Goal: Transaction & Acquisition: Book appointment/travel/reservation

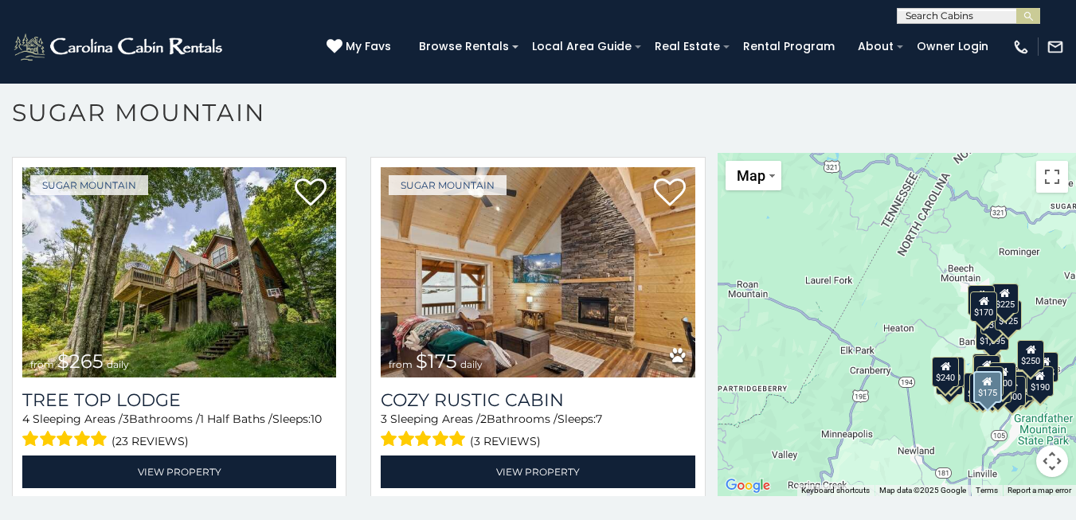
scroll to position [955, 0]
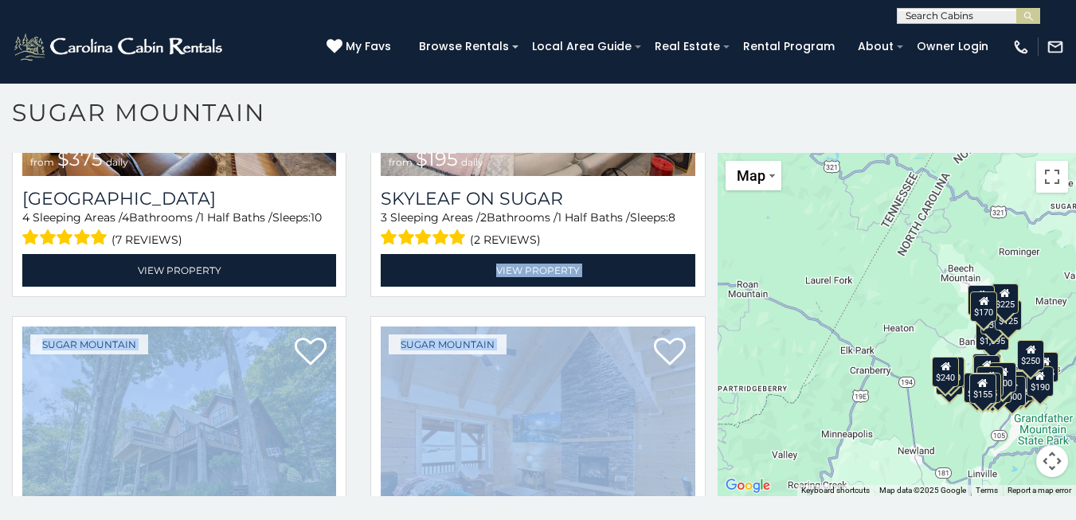
drag, startPoint x: 703, startPoint y: 236, endPoint x: 709, endPoint y: 303, distance: 68.0
click at [709, 303] on div "**********" at bounding box center [358, 324] width 717 height 343
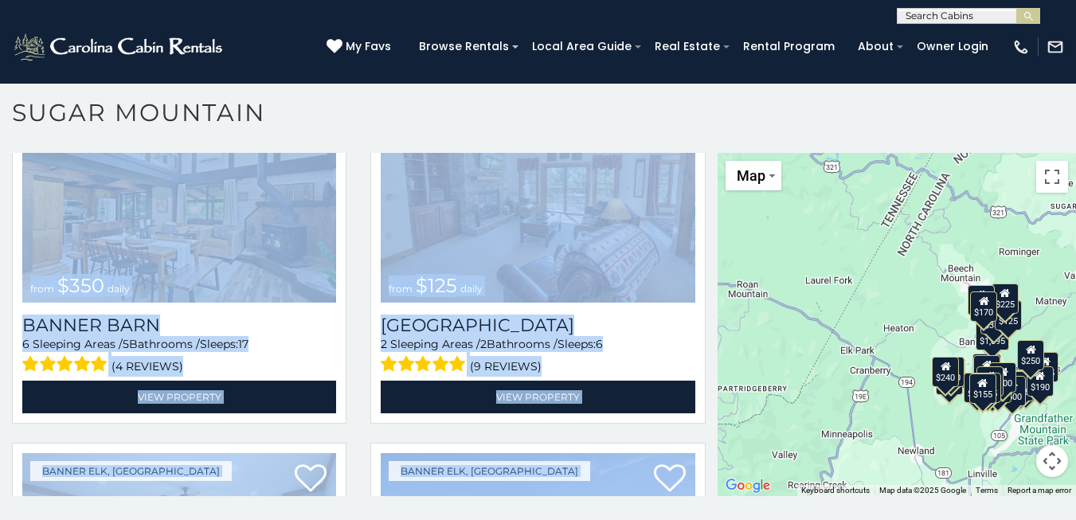
scroll to position [4117, 0]
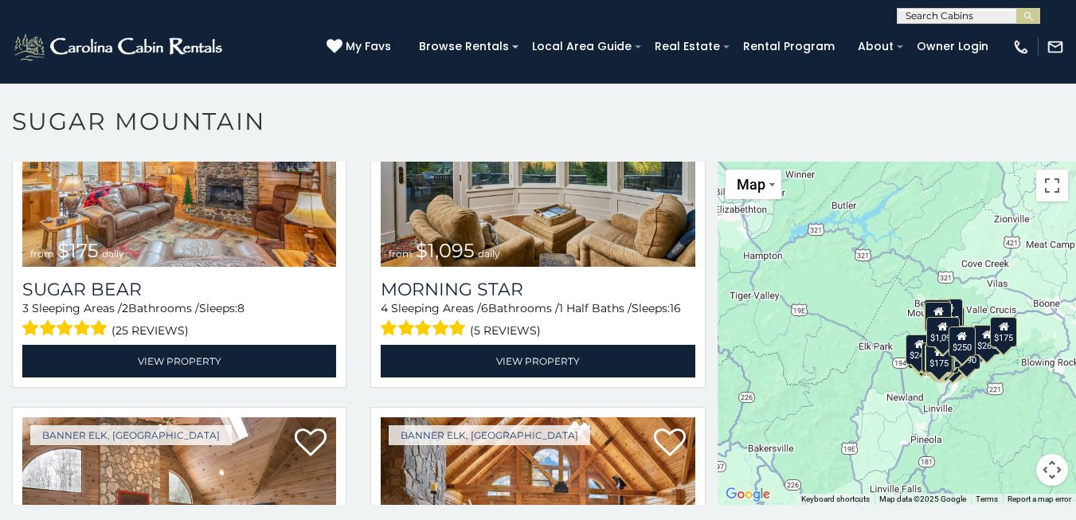
click at [349, 108] on h1 "Sugar Mountain" at bounding box center [538, 129] width 1076 height 45
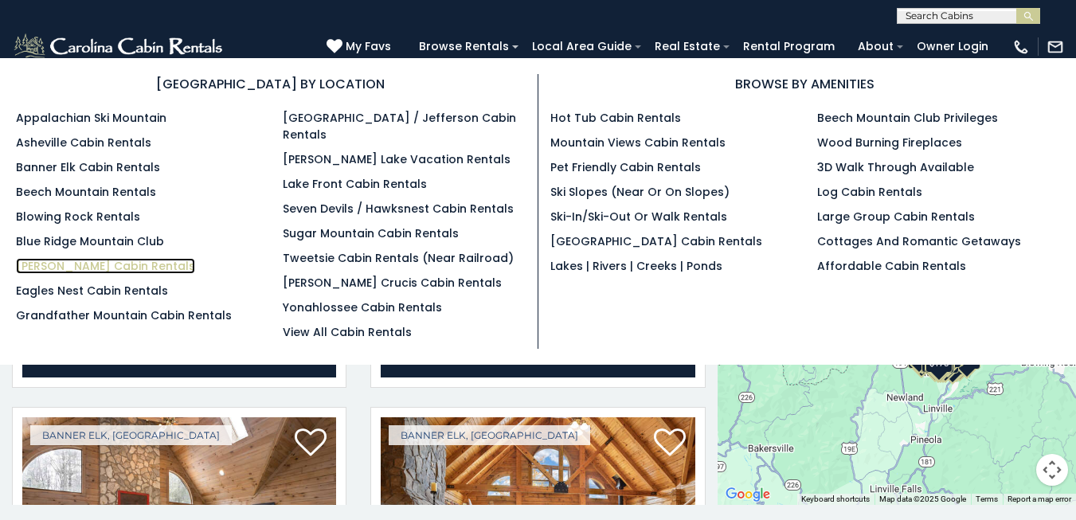
click at [74, 262] on link "[PERSON_NAME] Cabin Rentals" at bounding box center [105, 266] width 179 height 16
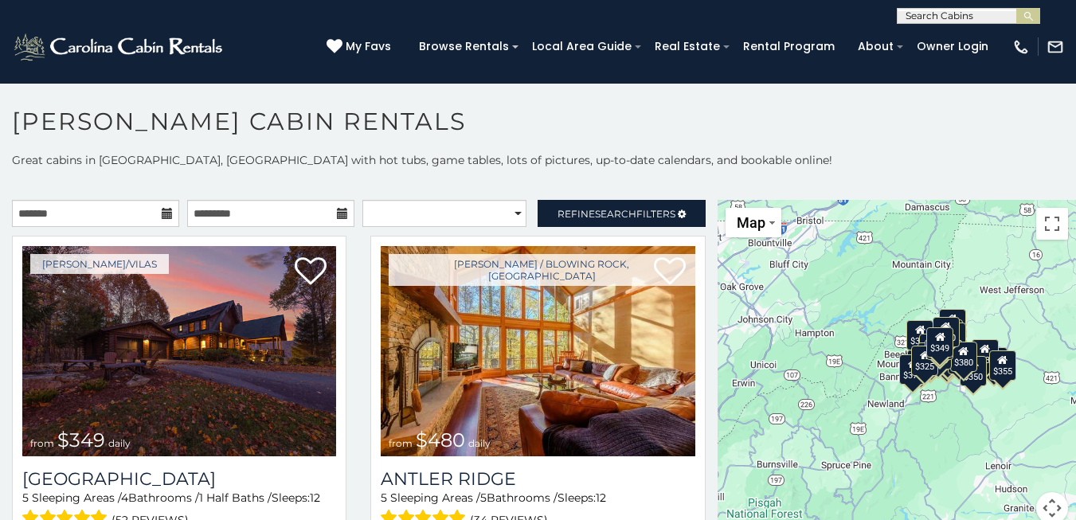
click at [166, 211] on icon at bounding box center [167, 213] width 11 height 11
click at [92, 216] on input "text" at bounding box center [95, 213] width 167 height 27
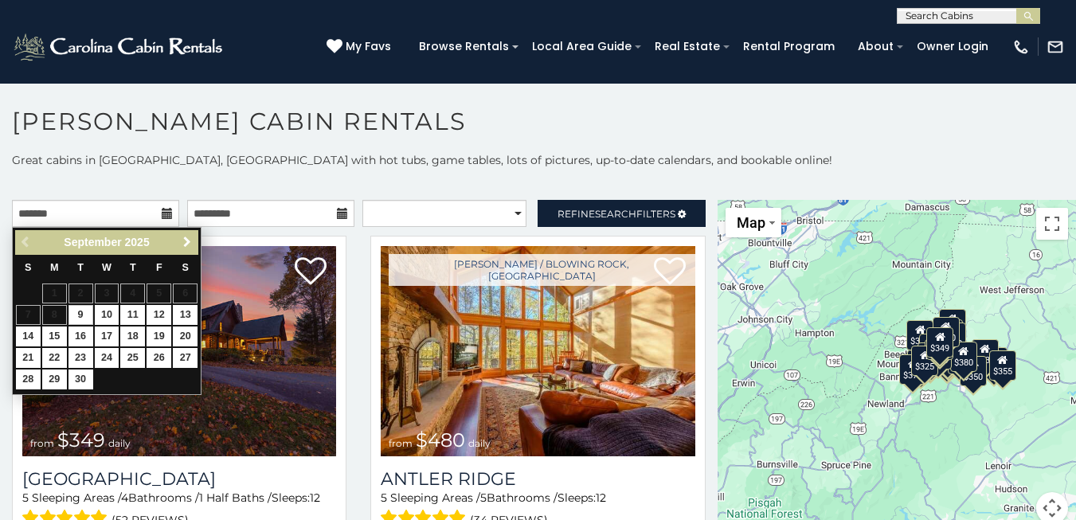
click at [186, 244] on span "Next" at bounding box center [187, 242] width 13 height 13
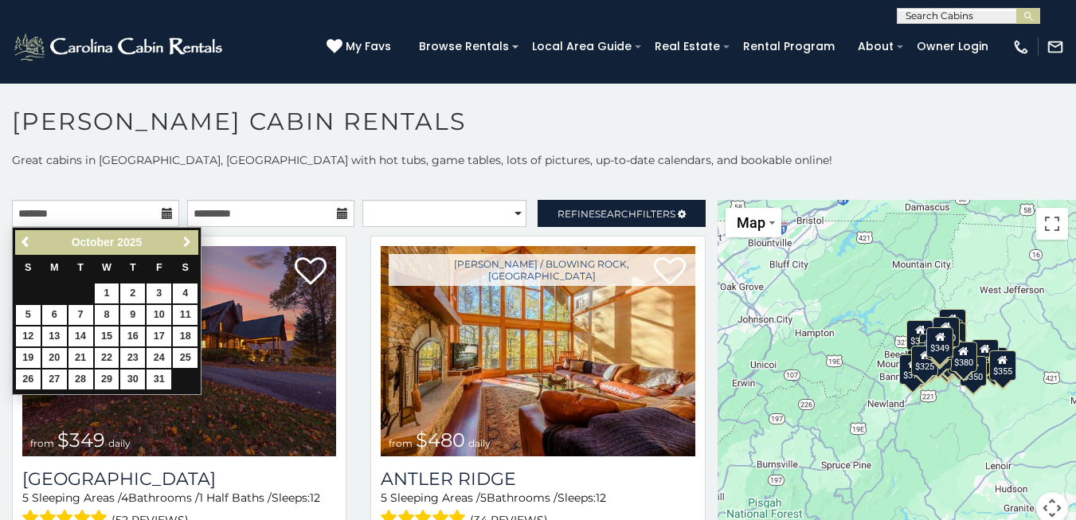
click at [189, 240] on span "Next" at bounding box center [187, 242] width 13 height 13
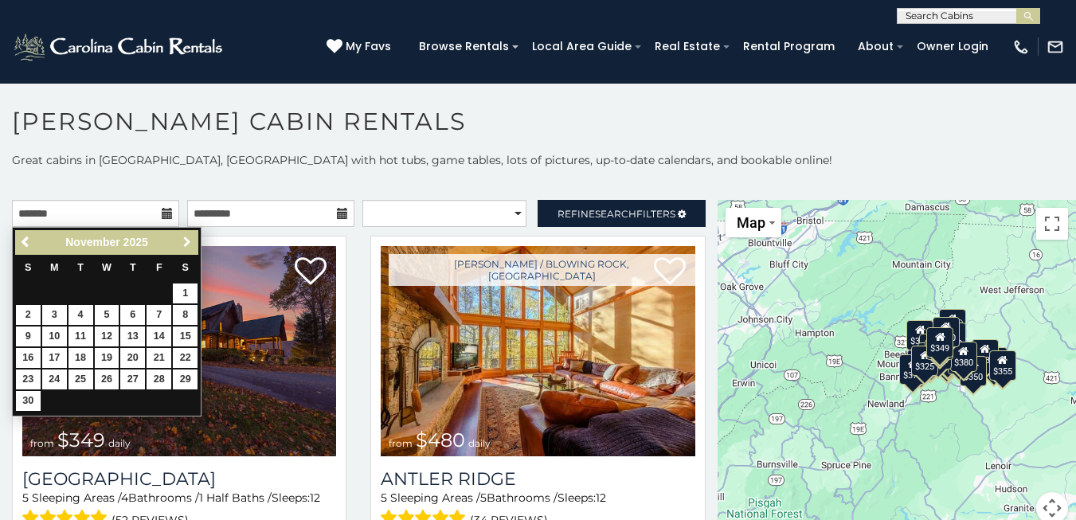
click at [189, 240] on span "Next" at bounding box center [187, 242] width 13 height 13
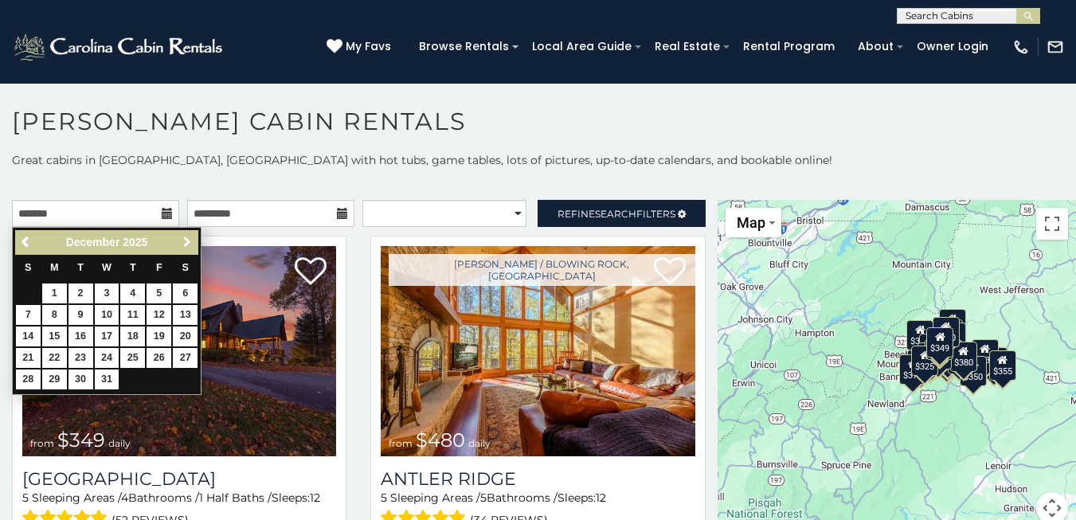
click at [189, 240] on span "Next" at bounding box center [187, 242] width 13 height 13
click at [189, 239] on span "Next" at bounding box center [187, 242] width 13 height 13
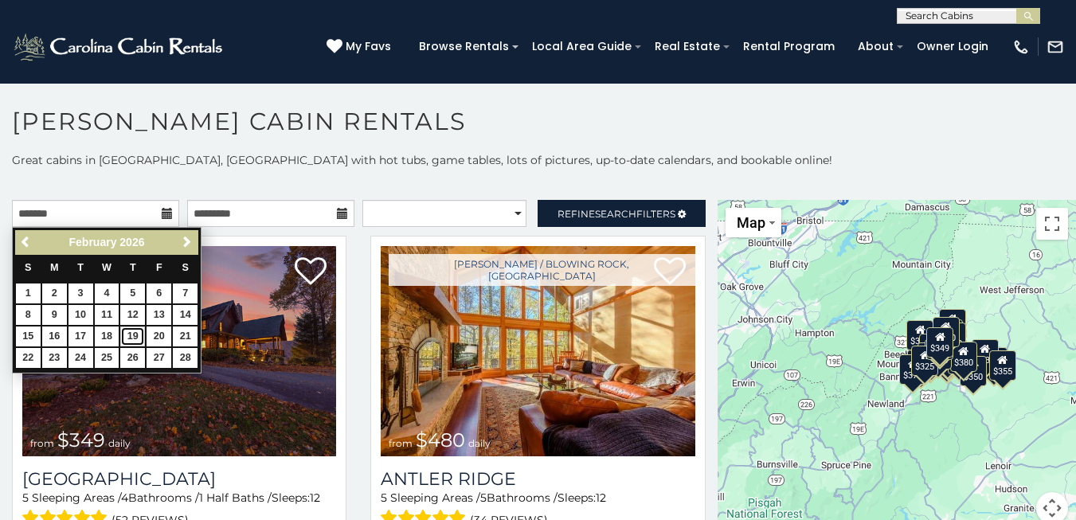
click at [137, 338] on link "19" at bounding box center [132, 336] width 25 height 20
type input "**********"
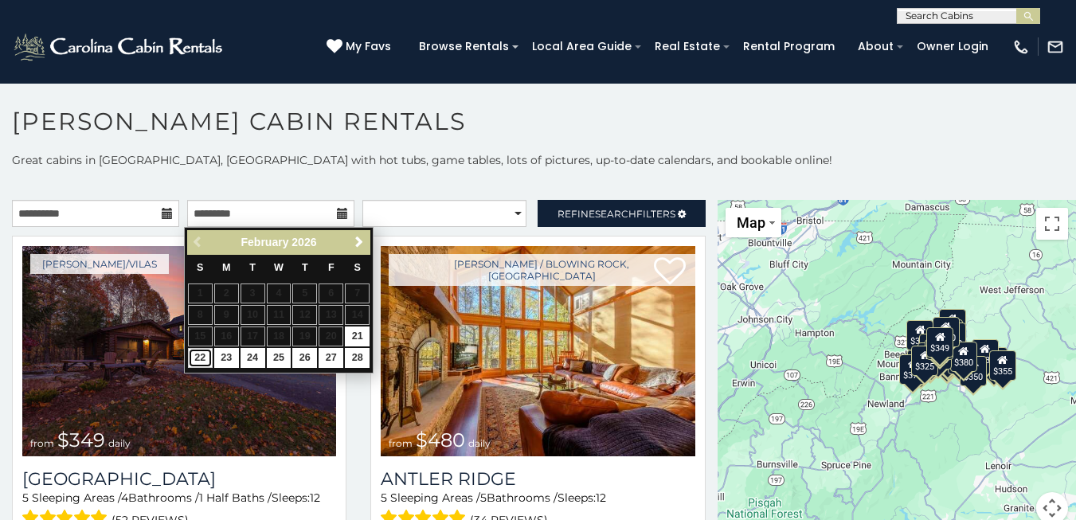
click at [201, 358] on link "22" at bounding box center [200, 358] width 25 height 20
type input "**********"
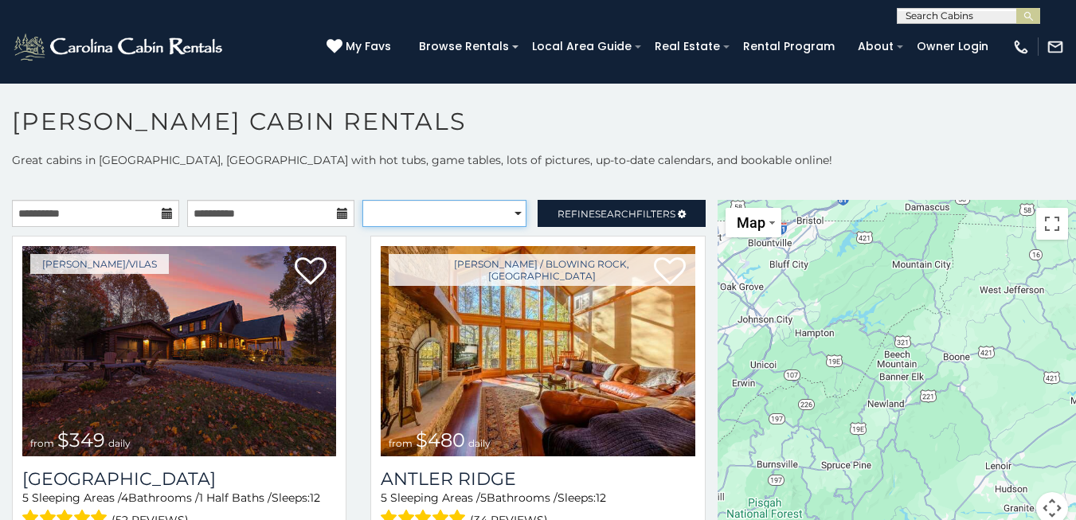
click at [506, 213] on select "**********" at bounding box center [444, 213] width 164 height 27
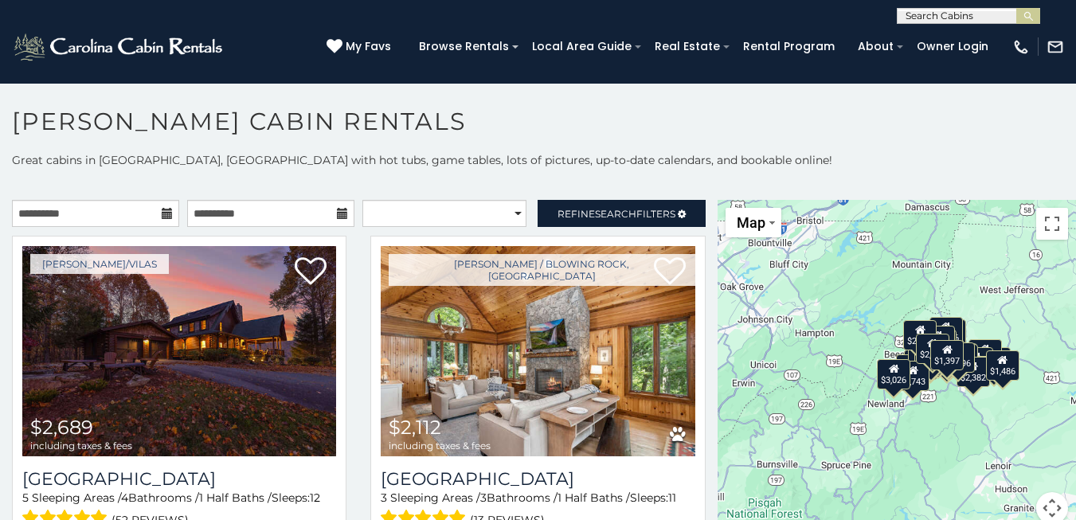
click at [708, 133] on h1 "[PERSON_NAME] Cabin Rentals" at bounding box center [538, 129] width 1076 height 45
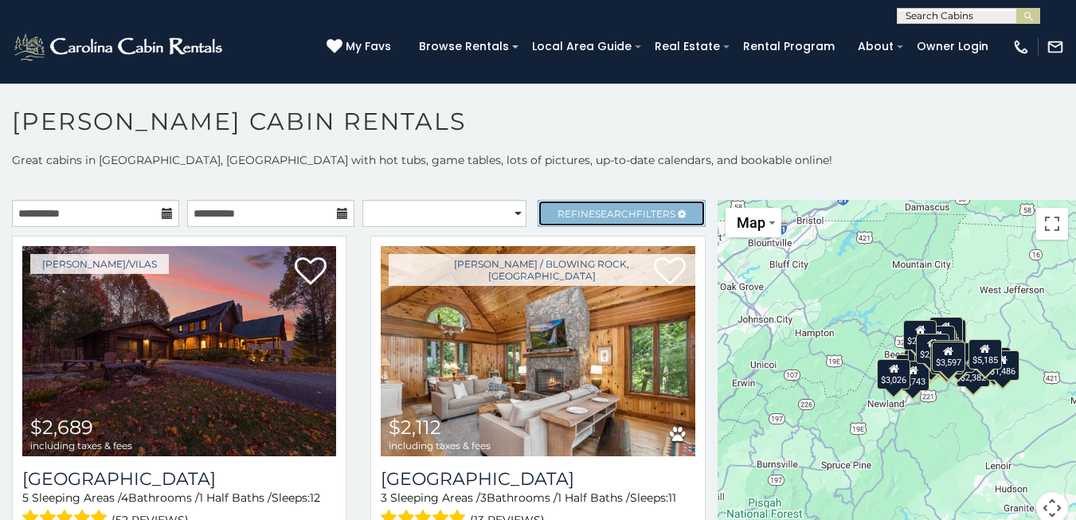
click at [631, 215] on span "Refine Search Filters" at bounding box center [616, 214] width 118 height 12
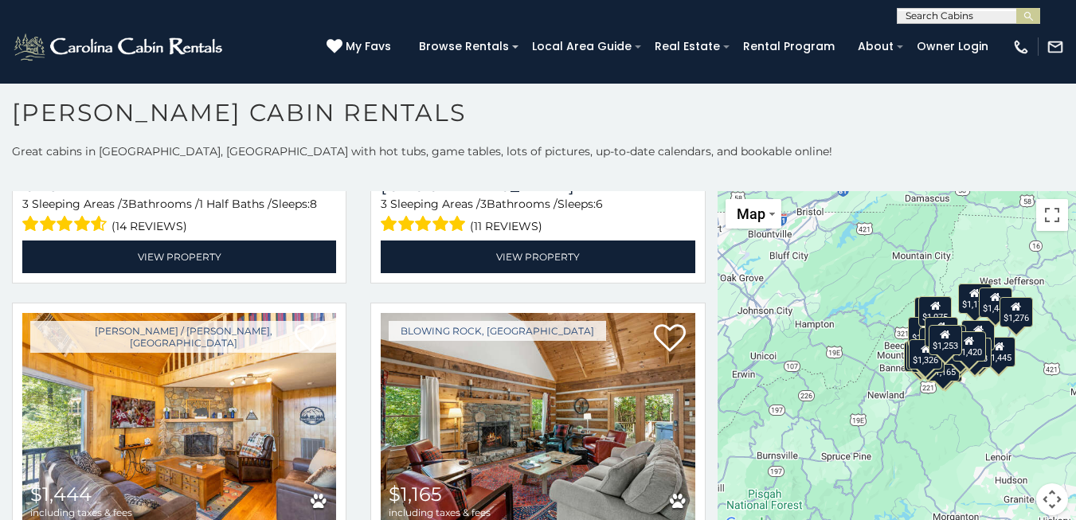
scroll to position [4129, 0]
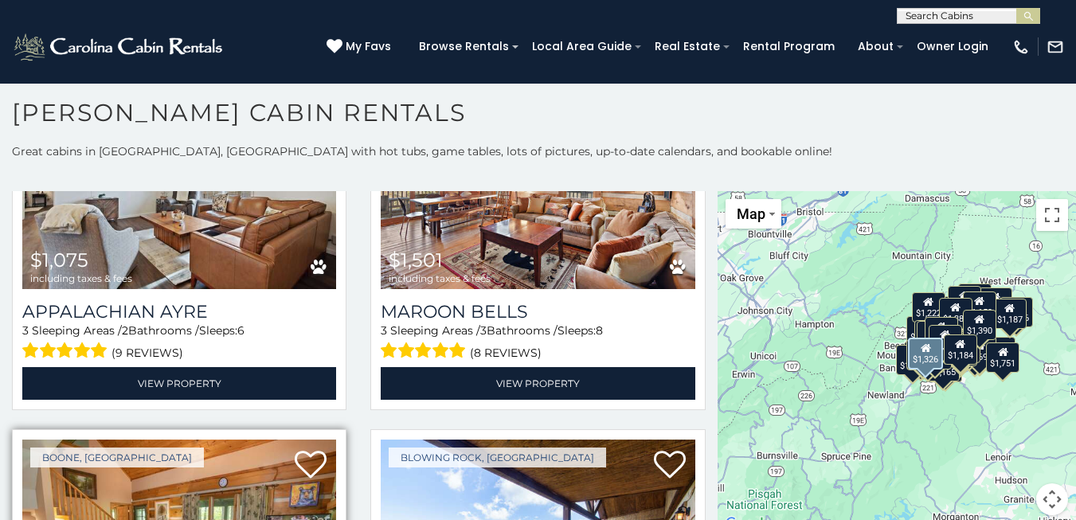
scroll to position [5100, 0]
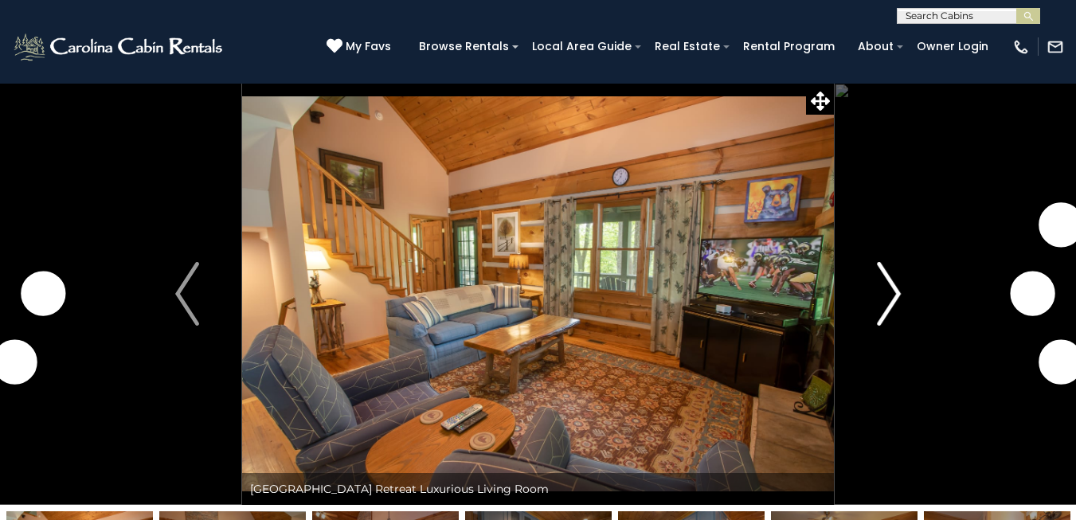
click at [897, 299] on img "Next" at bounding box center [889, 294] width 24 height 64
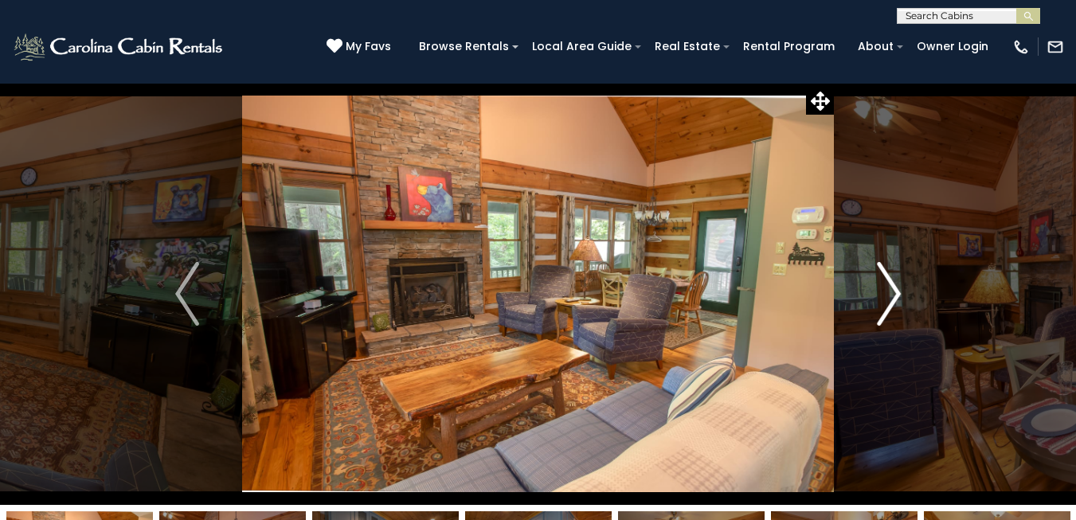
click at [889, 275] on img "Next" at bounding box center [889, 294] width 24 height 64
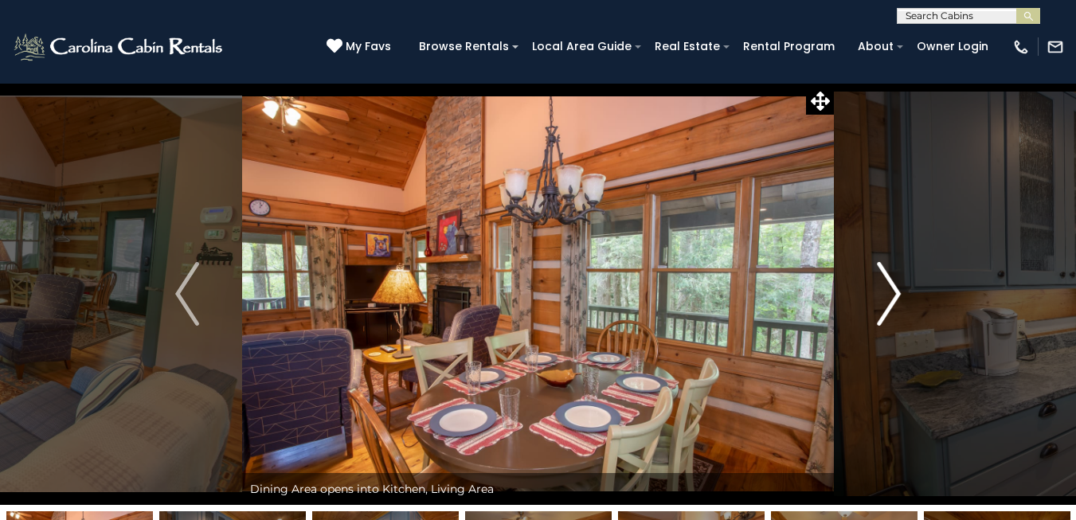
click at [889, 275] on img "Next" at bounding box center [889, 294] width 24 height 64
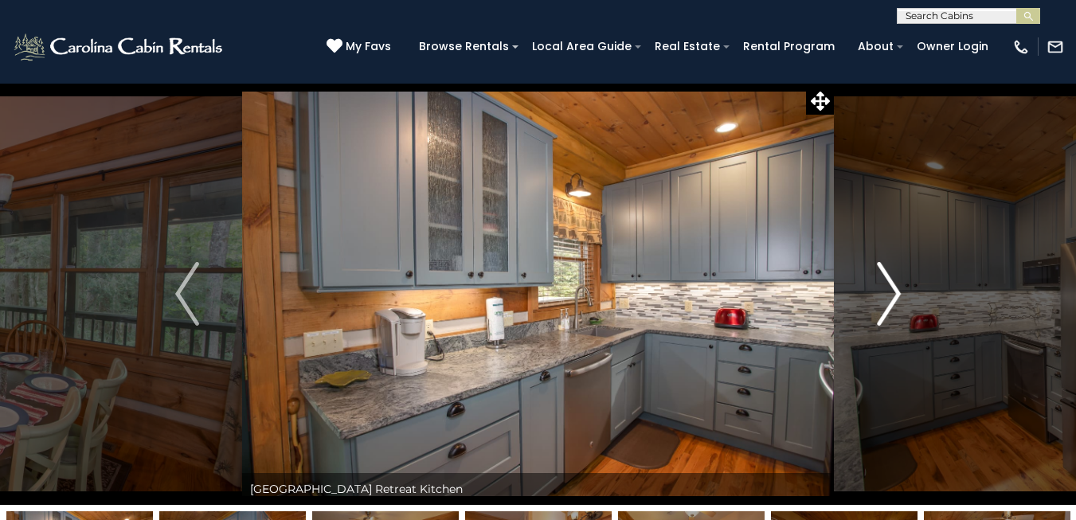
click at [889, 275] on img "Next" at bounding box center [889, 294] width 24 height 64
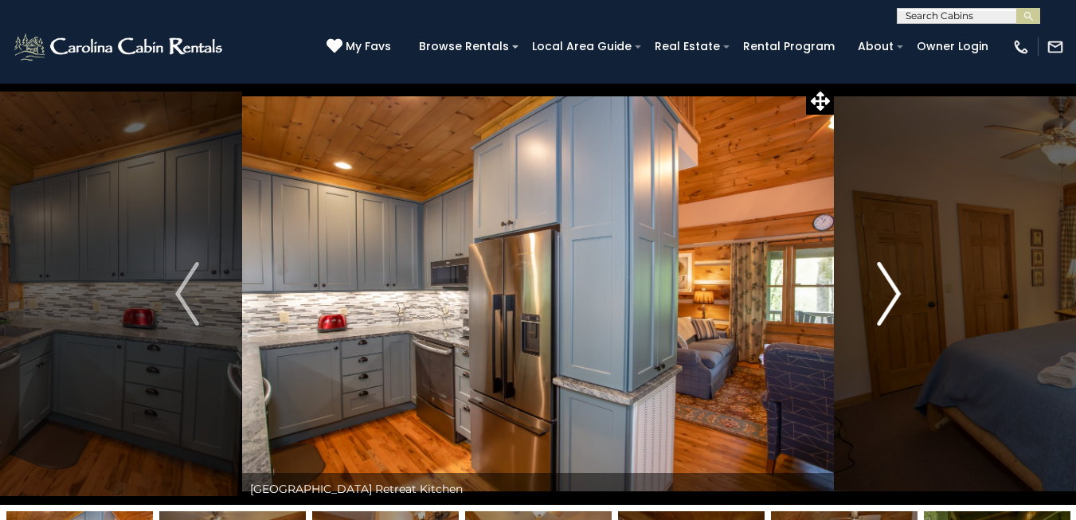
click at [889, 275] on img "Next" at bounding box center [889, 294] width 24 height 64
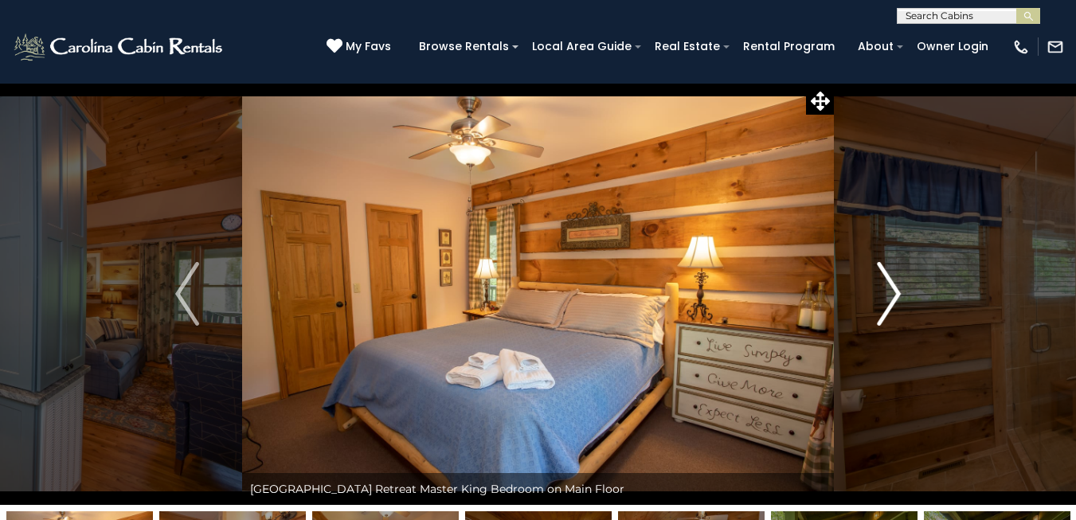
click at [889, 275] on img "Next" at bounding box center [889, 294] width 24 height 64
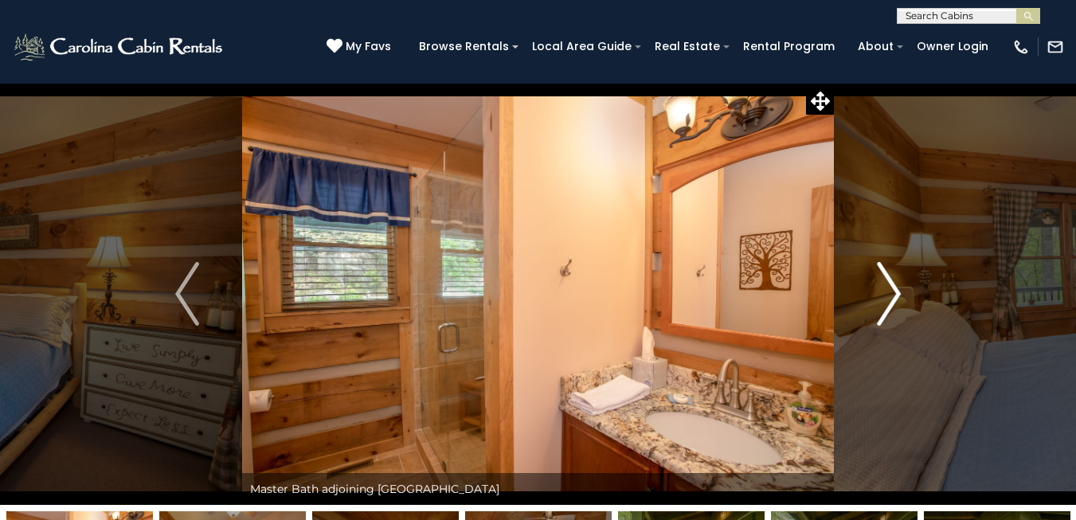
click at [889, 275] on img "Next" at bounding box center [889, 294] width 24 height 64
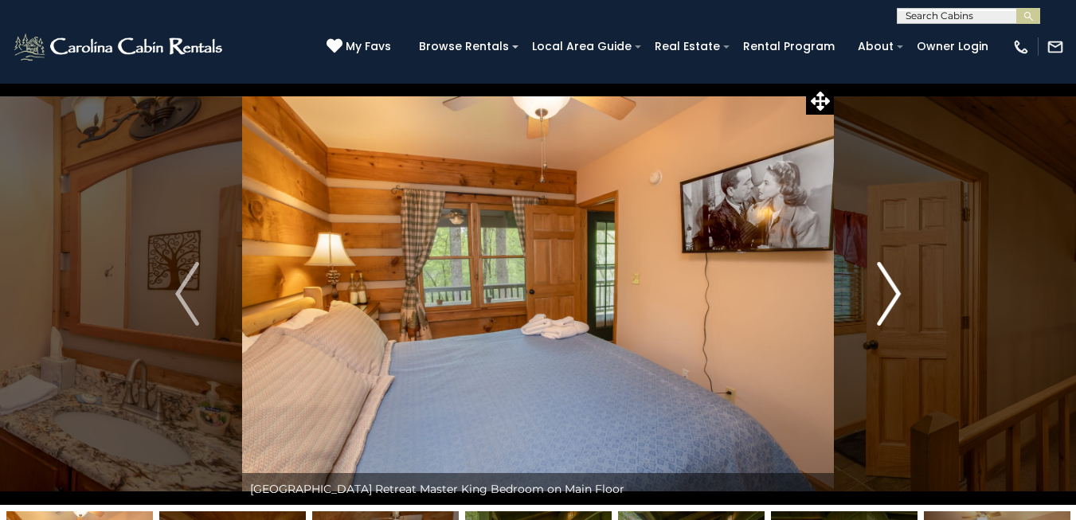
click at [889, 275] on img "Next" at bounding box center [889, 294] width 24 height 64
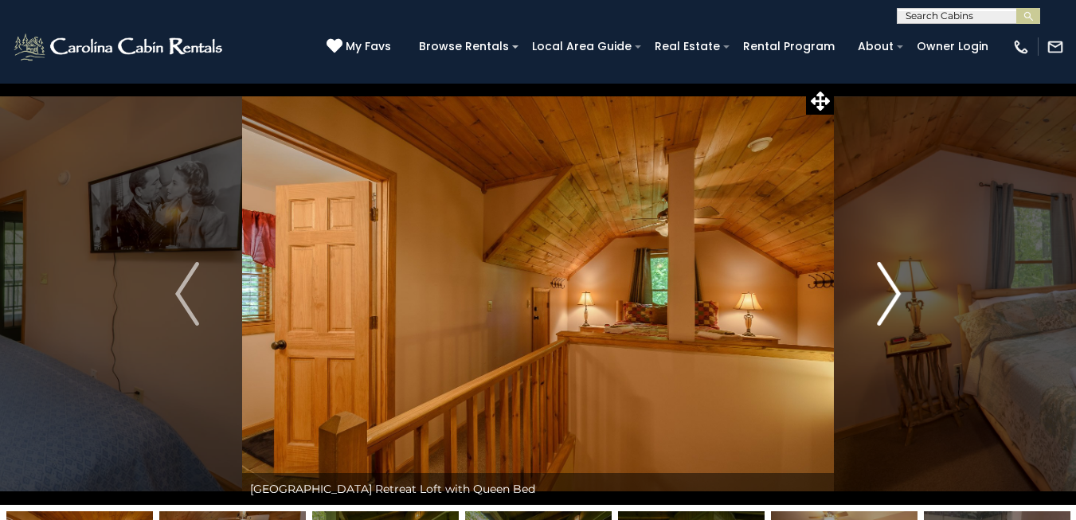
click at [889, 275] on img "Next" at bounding box center [889, 294] width 24 height 64
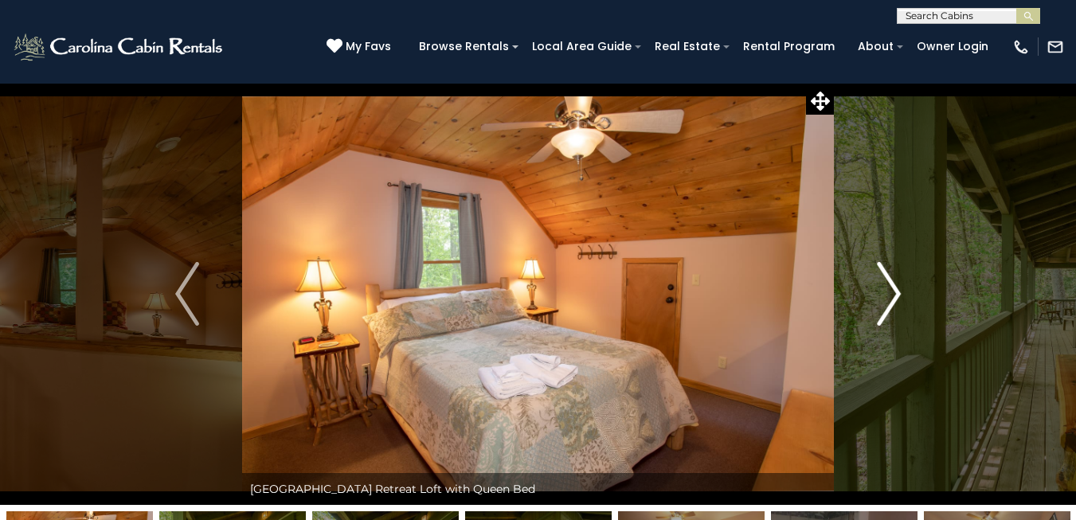
click at [889, 275] on img "Next" at bounding box center [889, 294] width 24 height 64
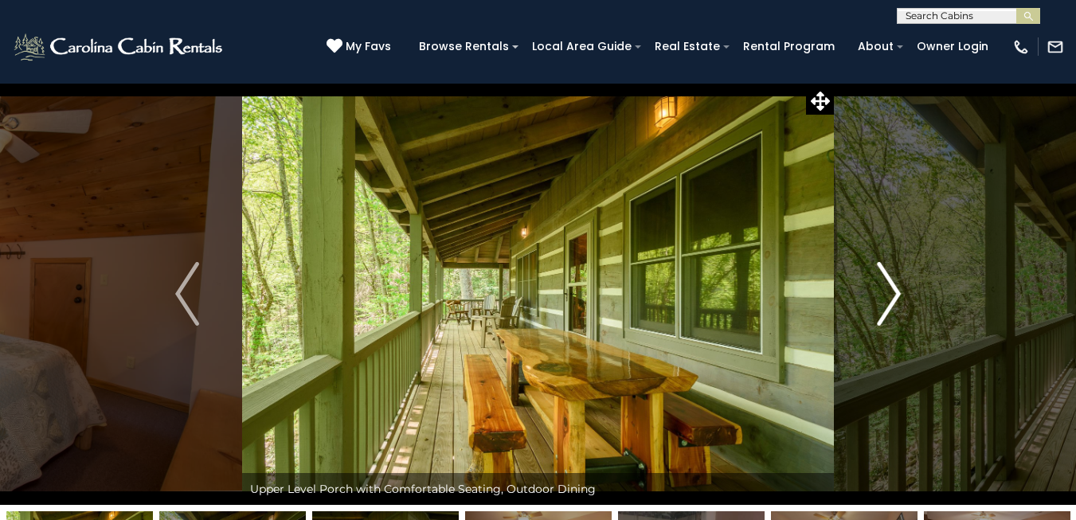
click at [889, 275] on img "Next" at bounding box center [889, 294] width 24 height 64
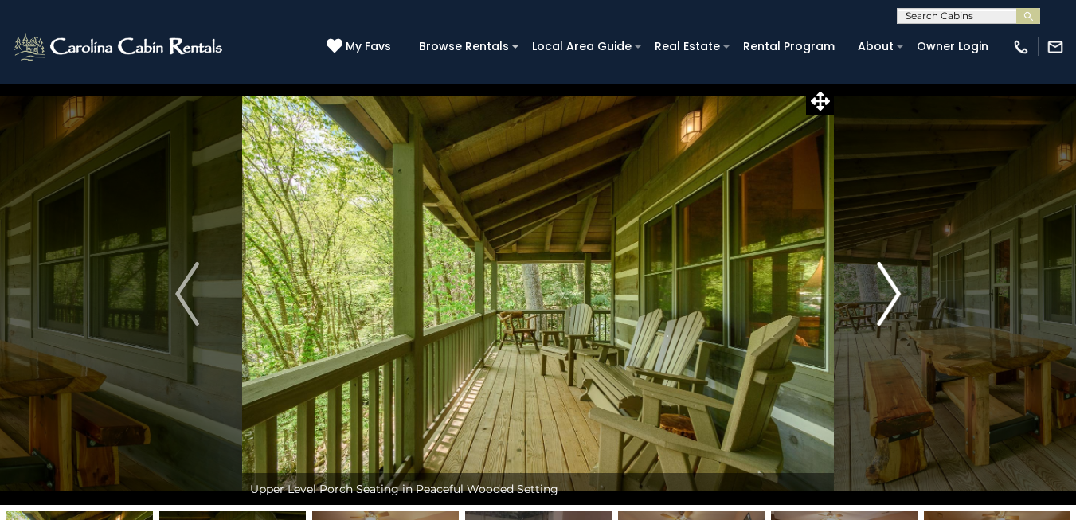
click at [889, 275] on img "Next" at bounding box center [889, 294] width 24 height 64
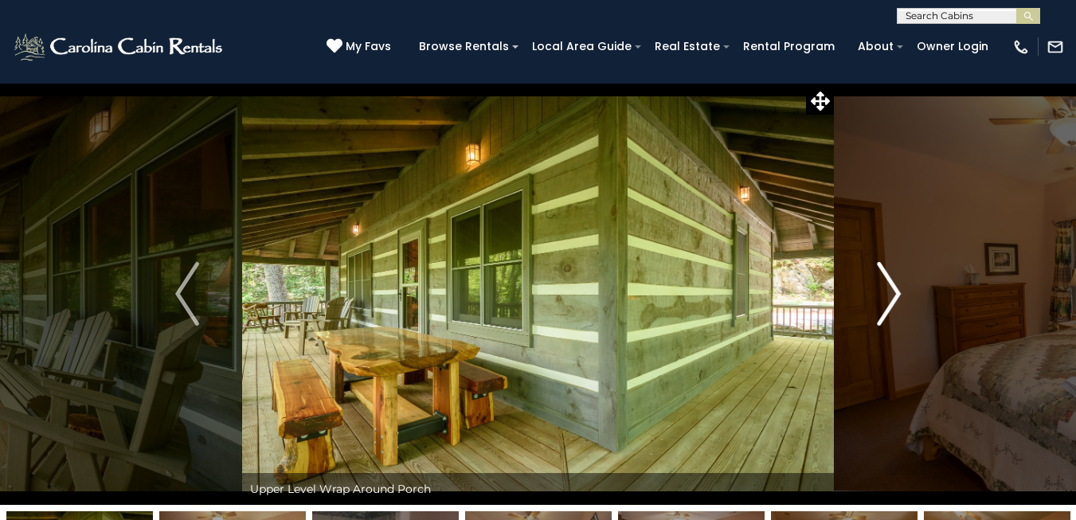
click at [889, 275] on img "Next" at bounding box center [889, 294] width 24 height 64
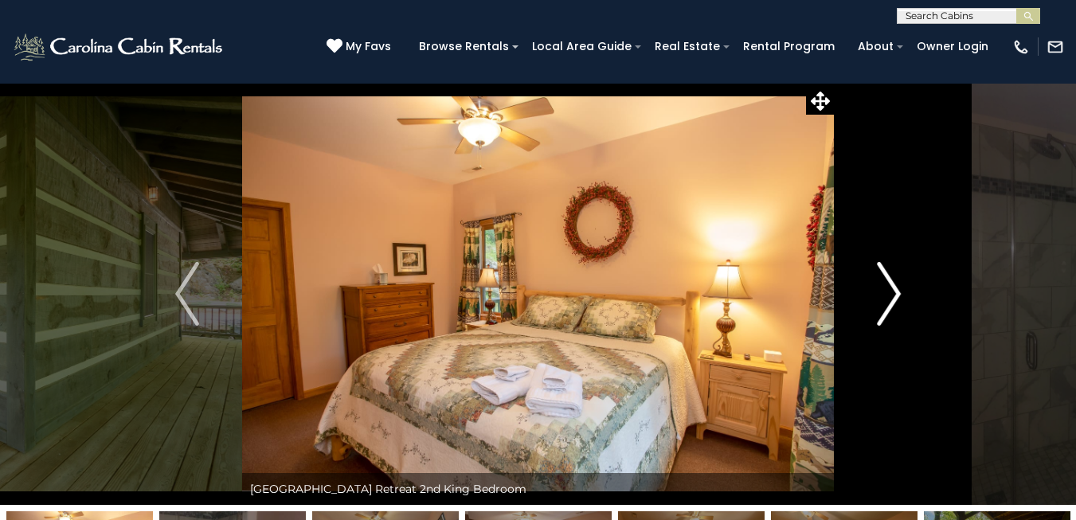
click at [889, 275] on img "Next" at bounding box center [889, 294] width 24 height 64
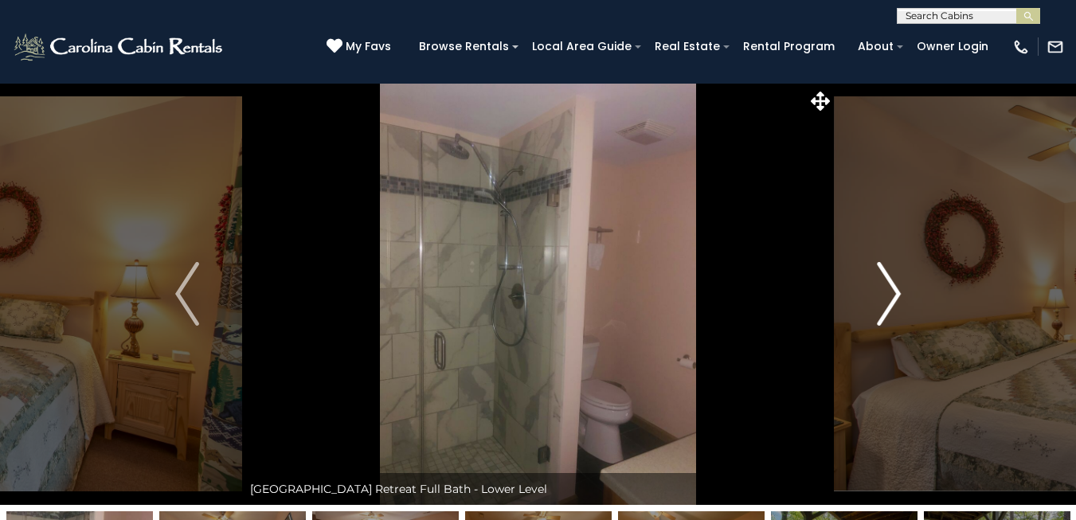
click at [889, 275] on img "Next" at bounding box center [889, 294] width 24 height 64
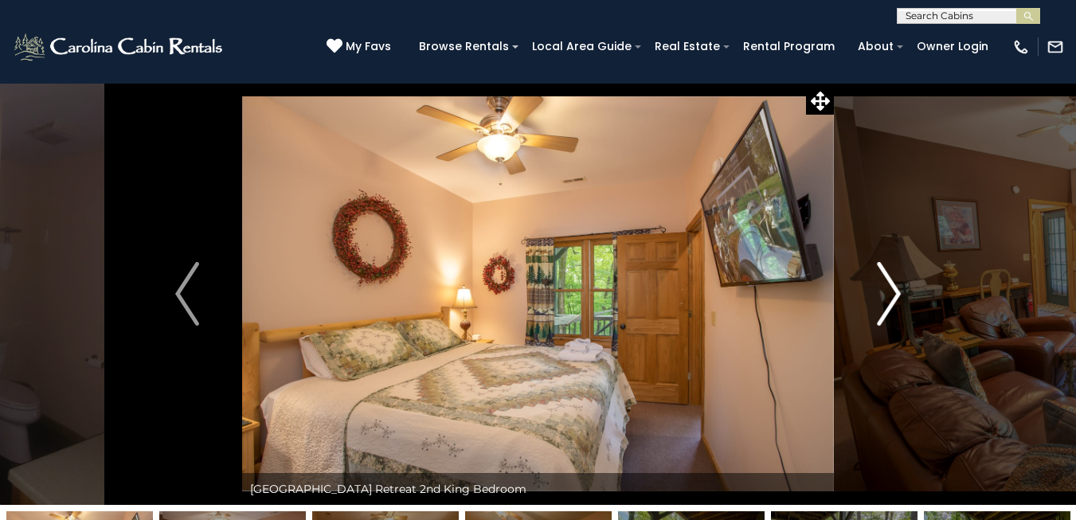
click at [889, 275] on img "Next" at bounding box center [889, 294] width 24 height 64
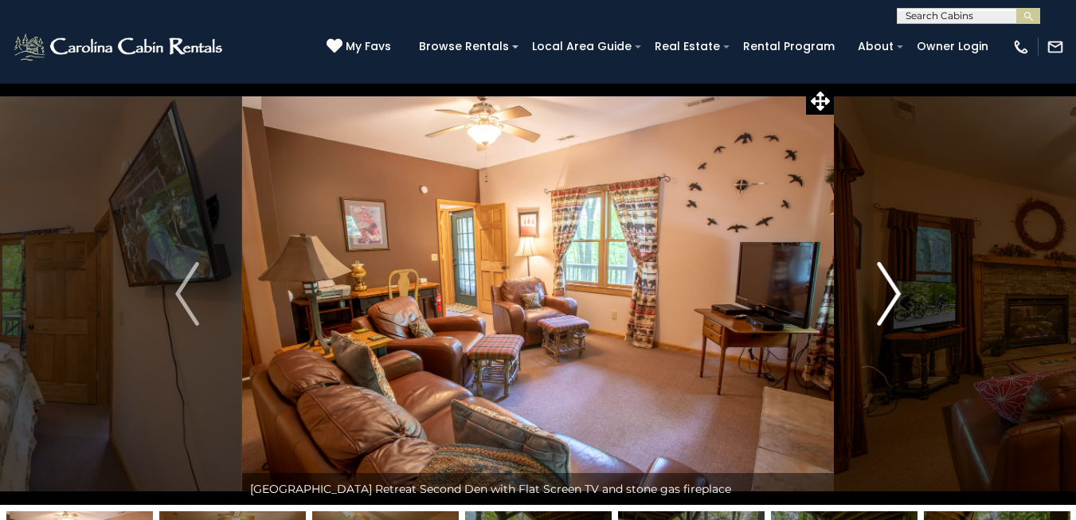
click at [889, 275] on img "Next" at bounding box center [889, 294] width 24 height 64
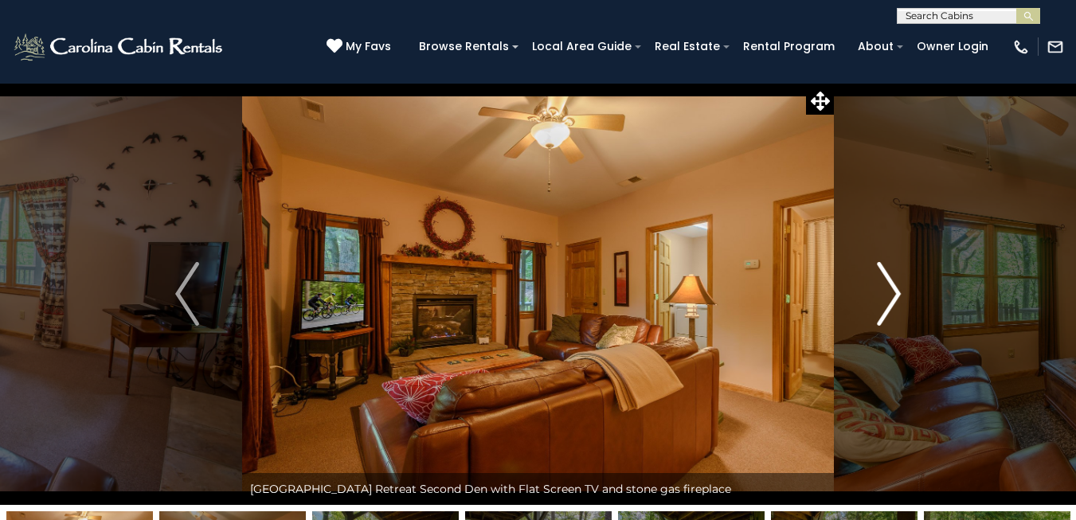
click at [889, 275] on img "Next" at bounding box center [889, 294] width 24 height 64
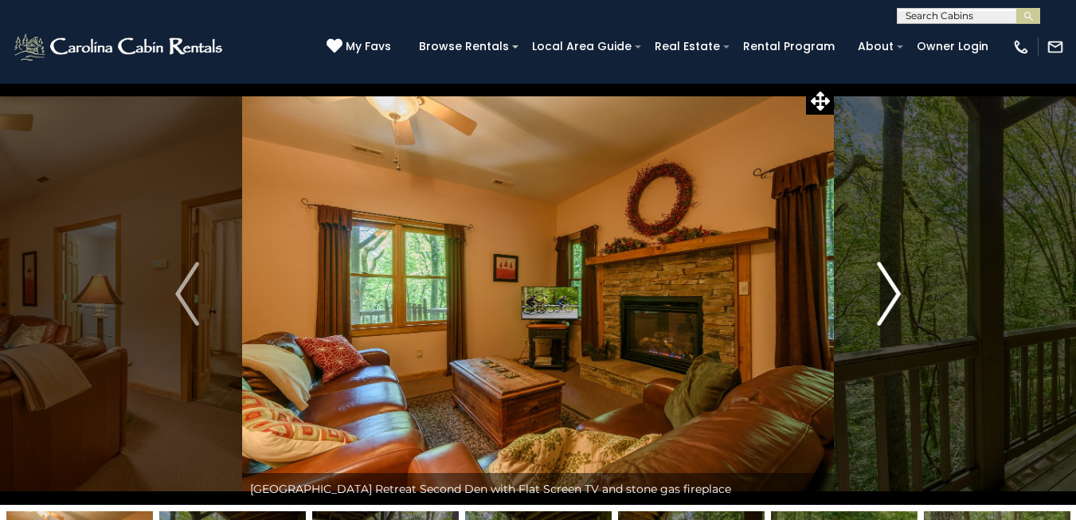
click at [889, 275] on img "Next" at bounding box center [889, 294] width 24 height 64
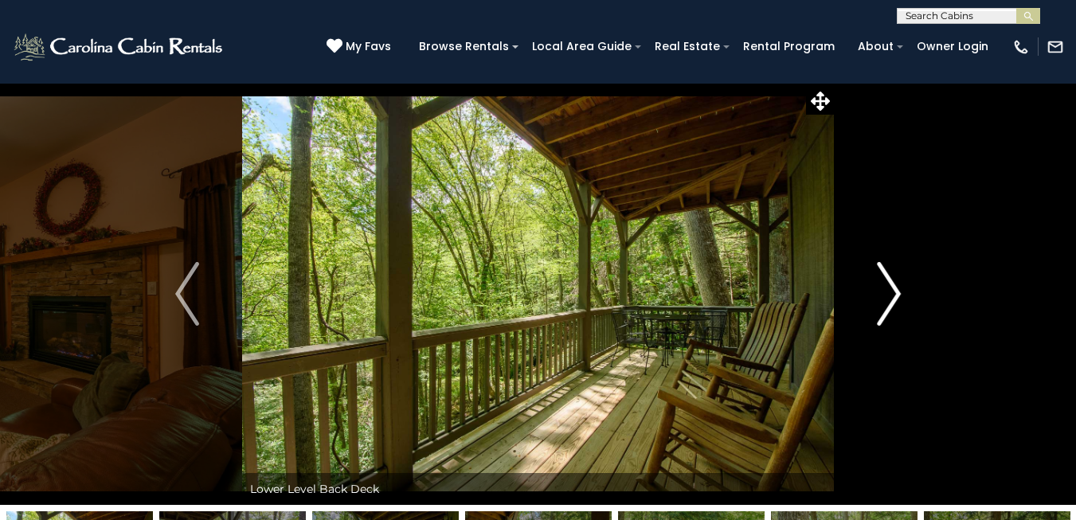
click at [889, 275] on img "Next" at bounding box center [889, 294] width 24 height 64
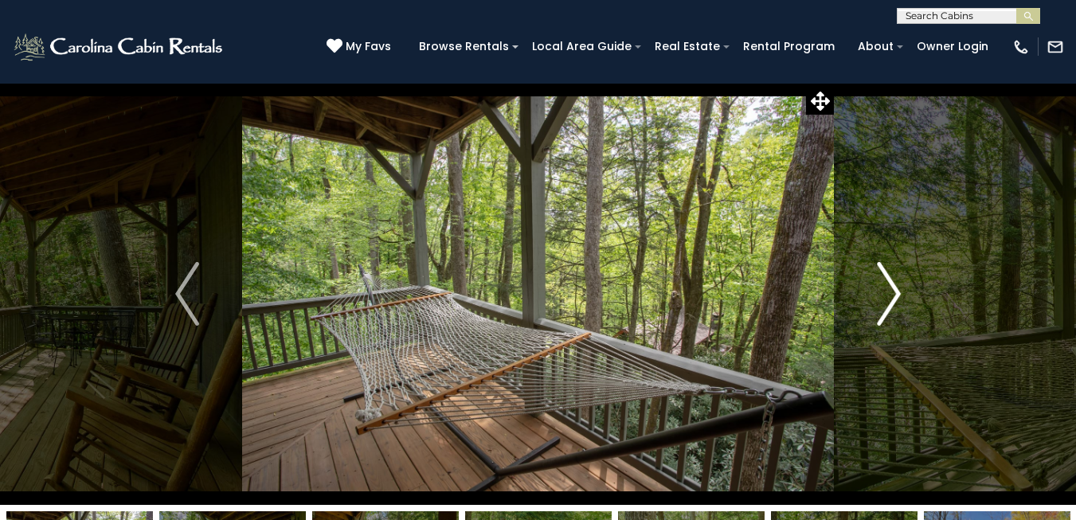
click at [889, 275] on img "Next" at bounding box center [889, 294] width 24 height 64
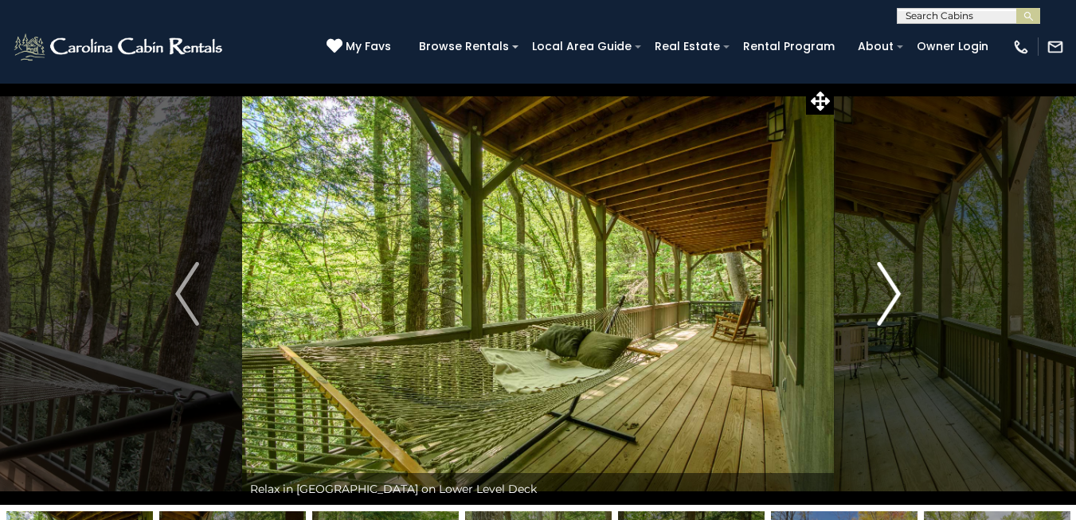
click at [889, 275] on img "Next" at bounding box center [889, 294] width 24 height 64
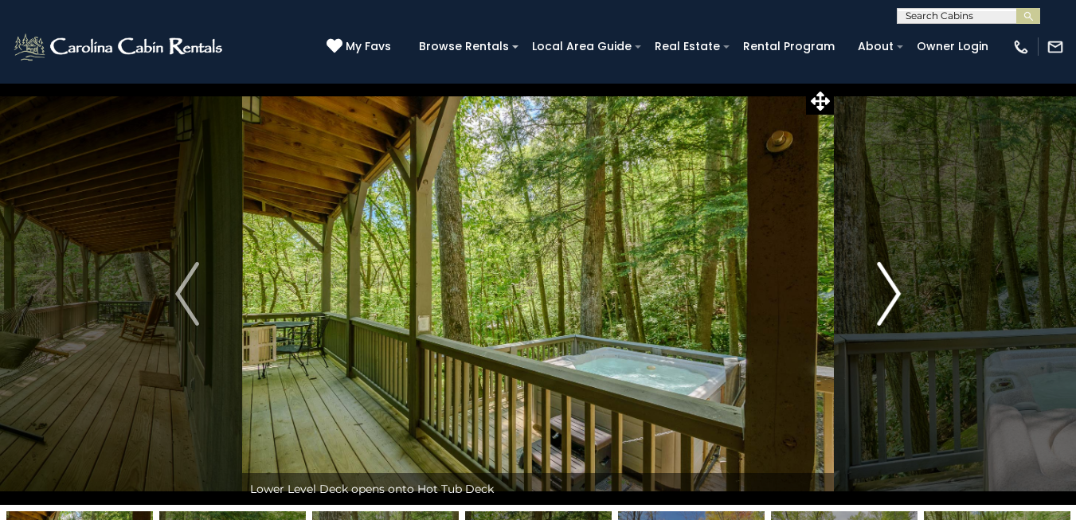
click at [889, 275] on img "Next" at bounding box center [889, 294] width 24 height 64
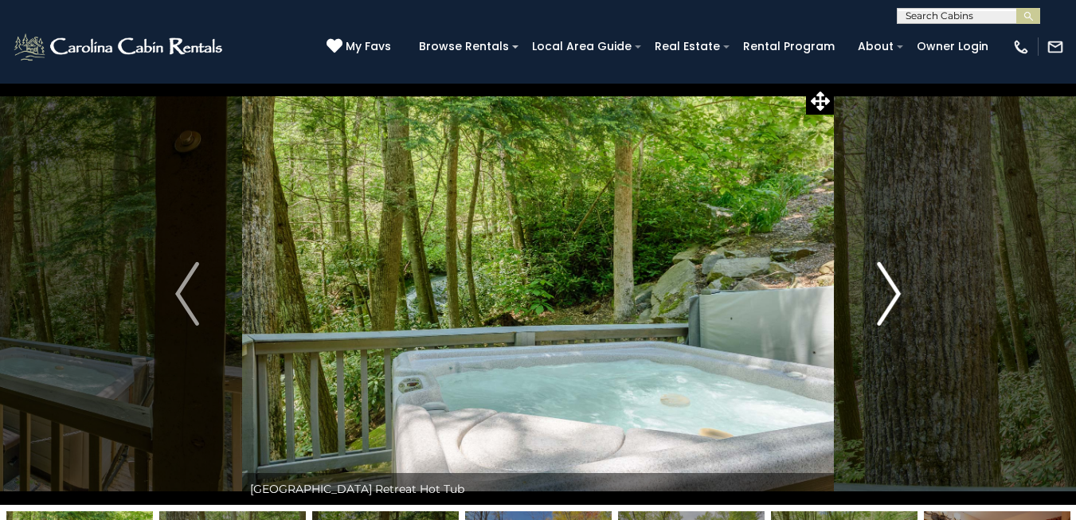
click at [889, 275] on img "Next" at bounding box center [889, 294] width 24 height 64
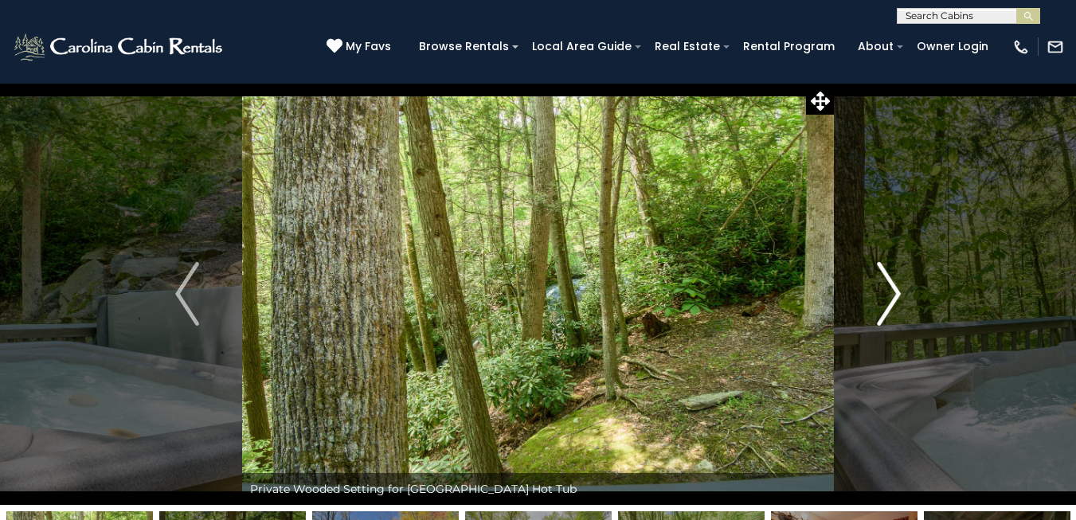
click at [889, 275] on img "Next" at bounding box center [889, 294] width 24 height 64
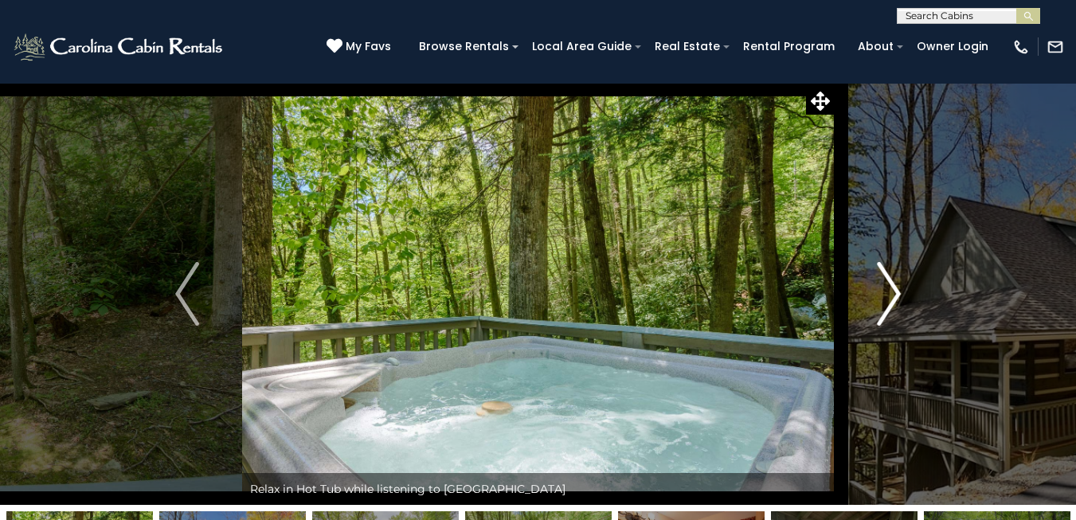
click at [889, 275] on img "Next" at bounding box center [889, 294] width 24 height 64
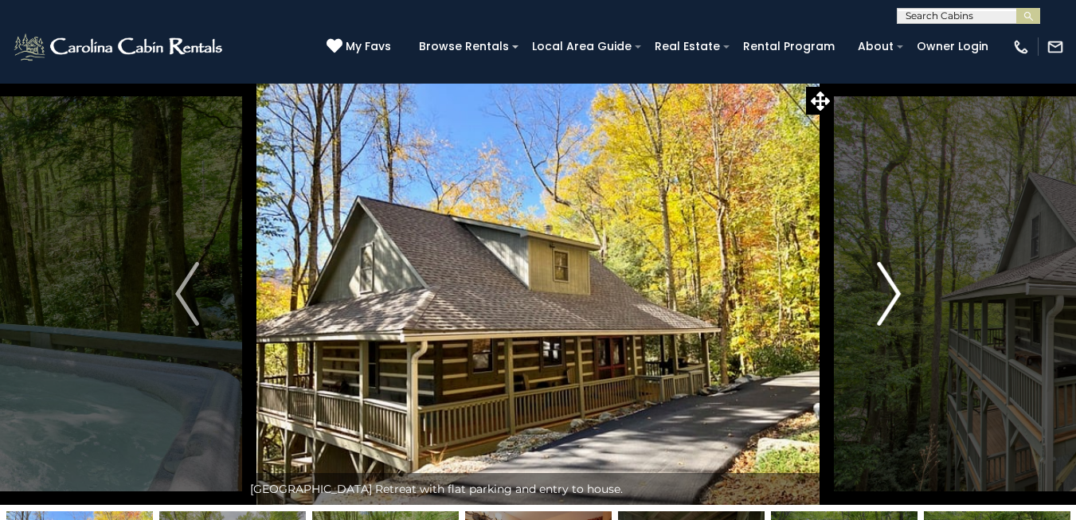
click at [889, 275] on img "Next" at bounding box center [889, 294] width 24 height 64
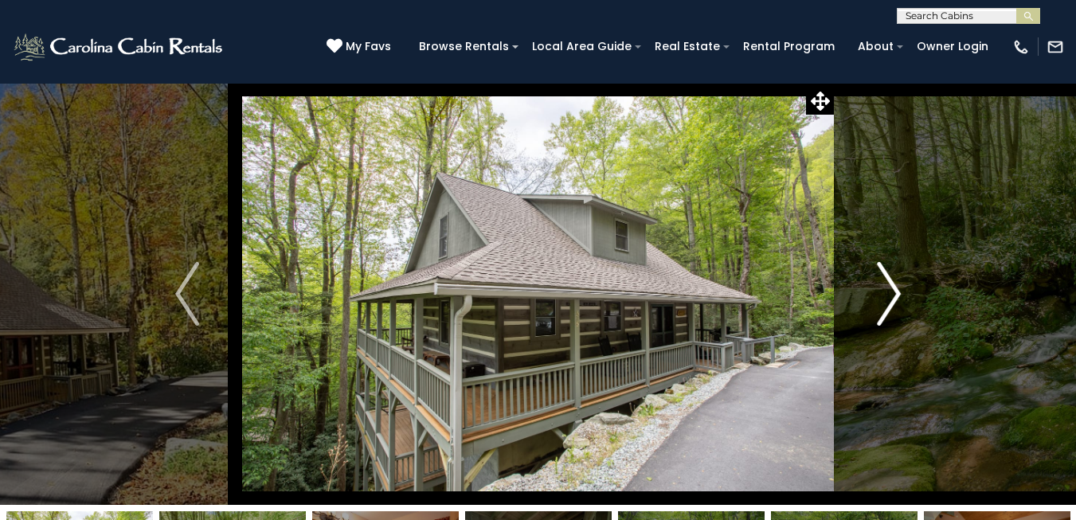
click at [889, 275] on img "Next" at bounding box center [889, 294] width 24 height 64
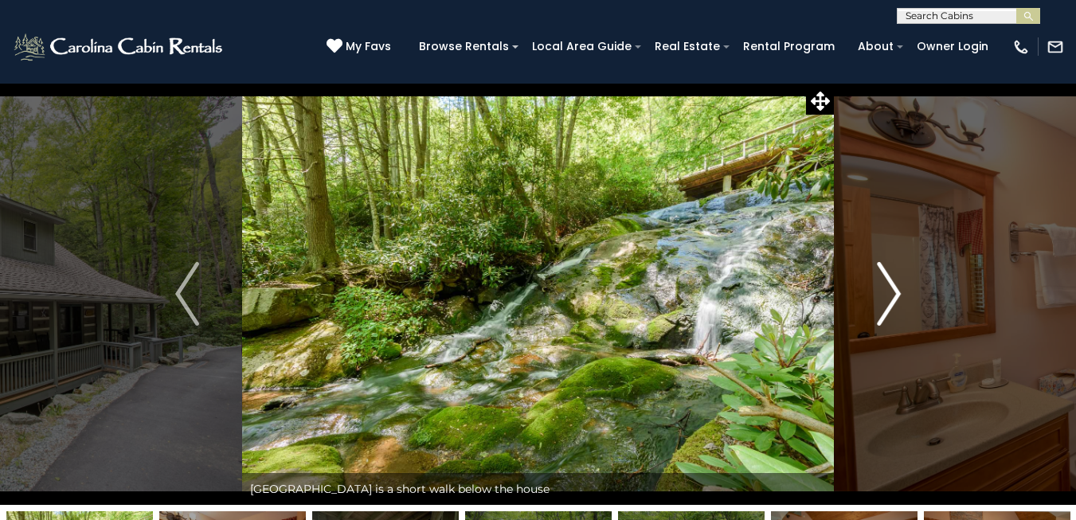
click at [889, 275] on img "Next" at bounding box center [889, 294] width 24 height 64
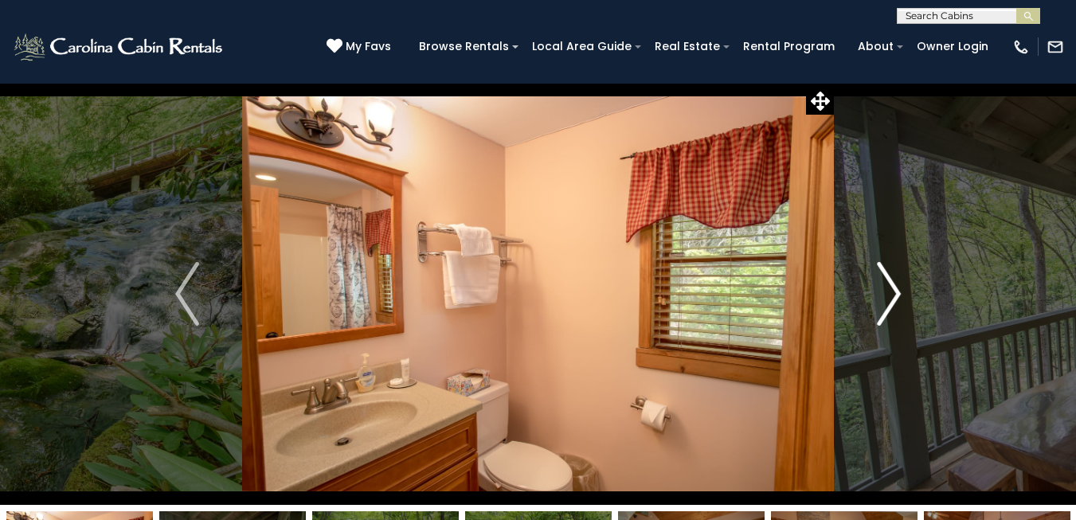
click at [889, 275] on img "Next" at bounding box center [889, 294] width 24 height 64
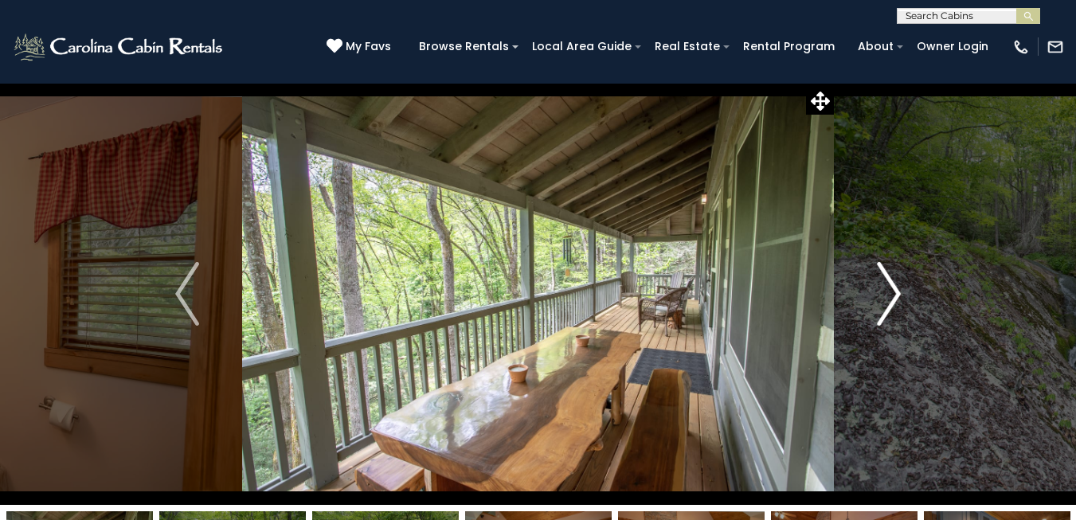
click at [889, 275] on img "Next" at bounding box center [889, 294] width 24 height 64
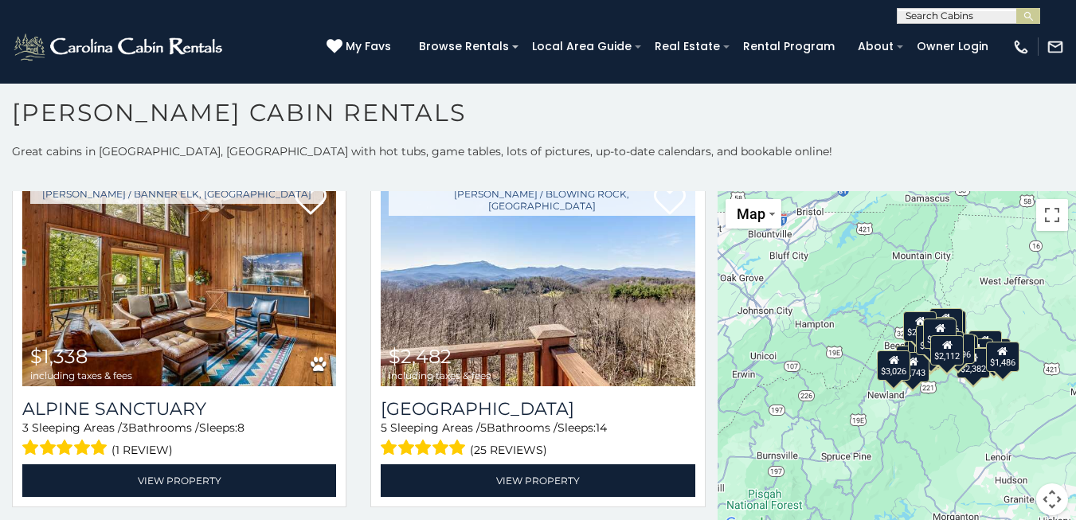
scroll to position [1813, 0]
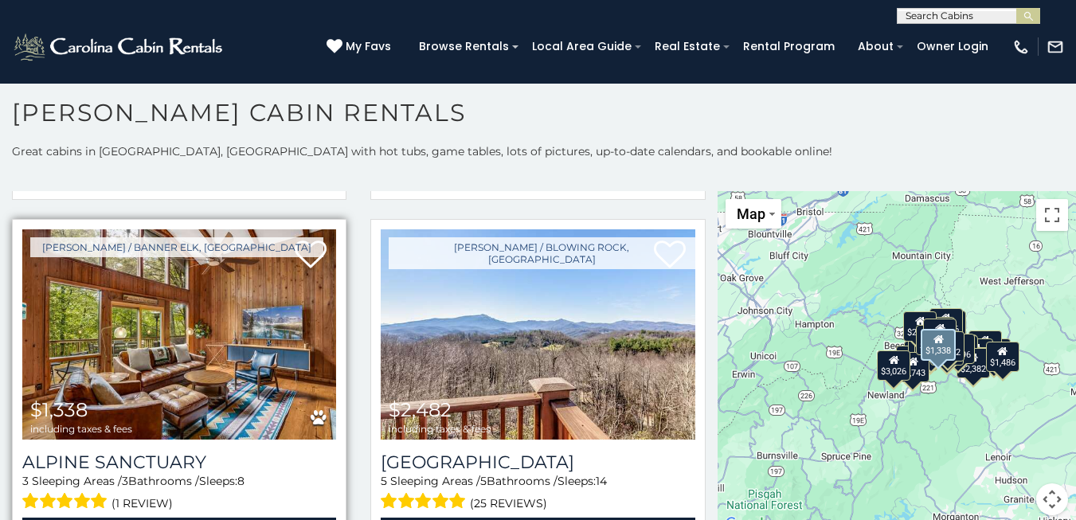
click at [279, 337] on img at bounding box center [179, 334] width 314 height 210
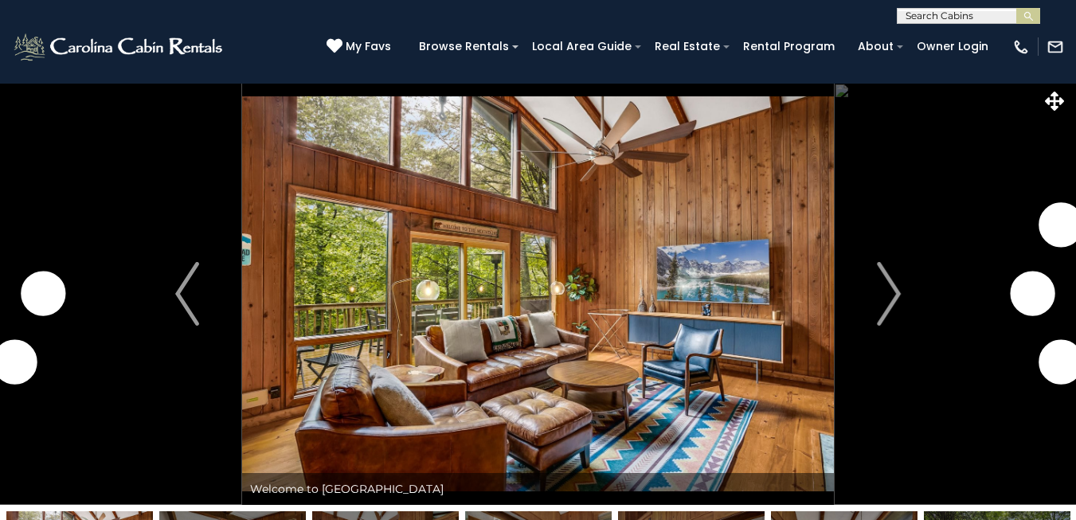
click at [887, 295] on img "Next" at bounding box center [889, 294] width 24 height 64
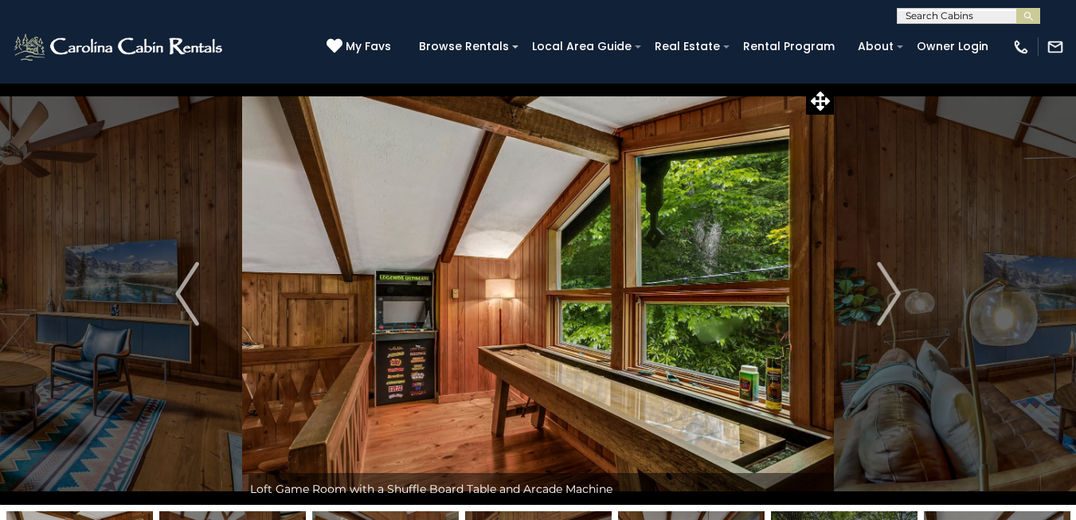
click at [887, 295] on img "Next" at bounding box center [889, 294] width 24 height 64
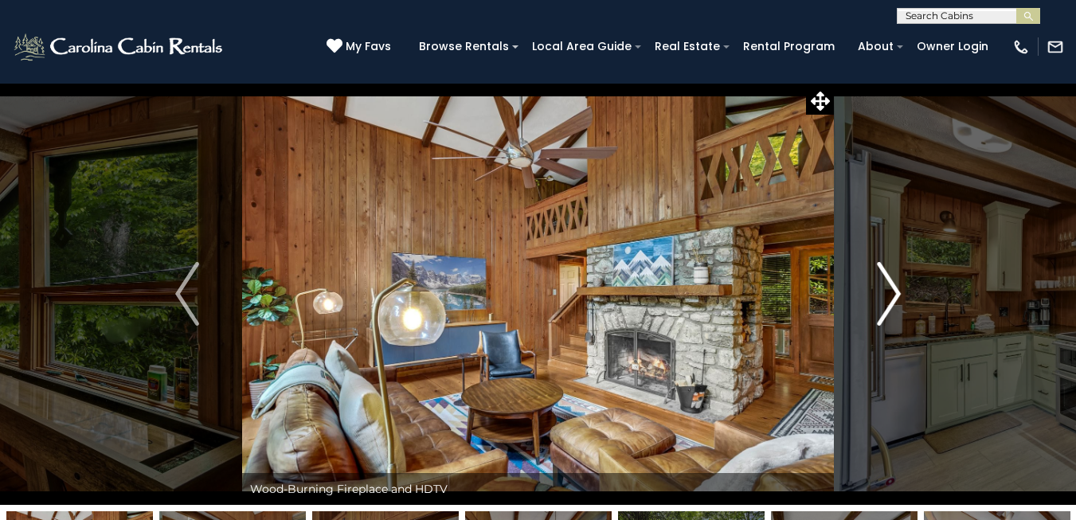
drag, startPoint x: 0, startPoint y: 0, endPoint x: 887, endPoint y: 295, distance: 934.9
click at [887, 295] on img "Next" at bounding box center [889, 294] width 24 height 64
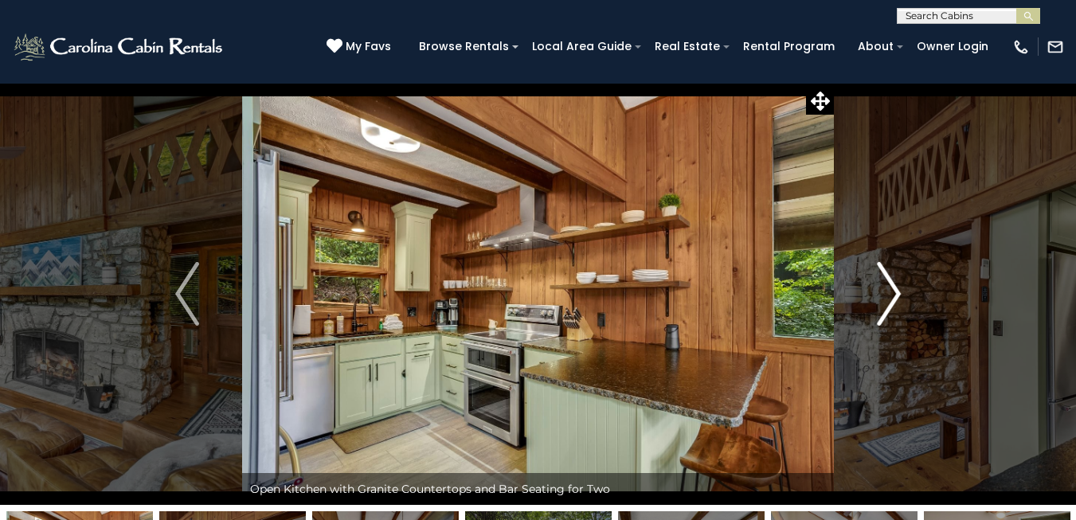
click at [887, 295] on img "Next" at bounding box center [889, 294] width 24 height 64
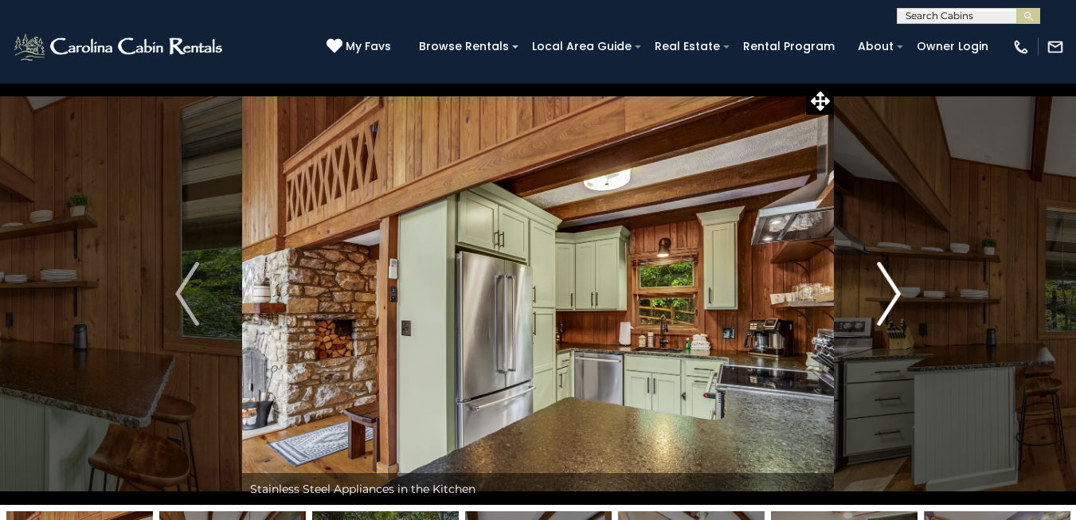
click at [887, 295] on img "Next" at bounding box center [889, 294] width 24 height 64
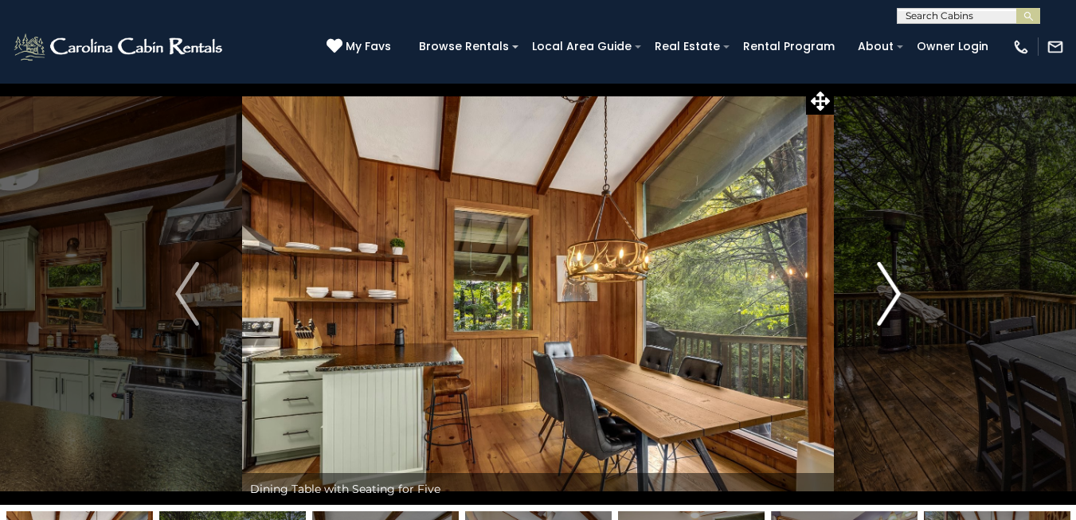
click at [887, 295] on img "Next" at bounding box center [889, 294] width 24 height 64
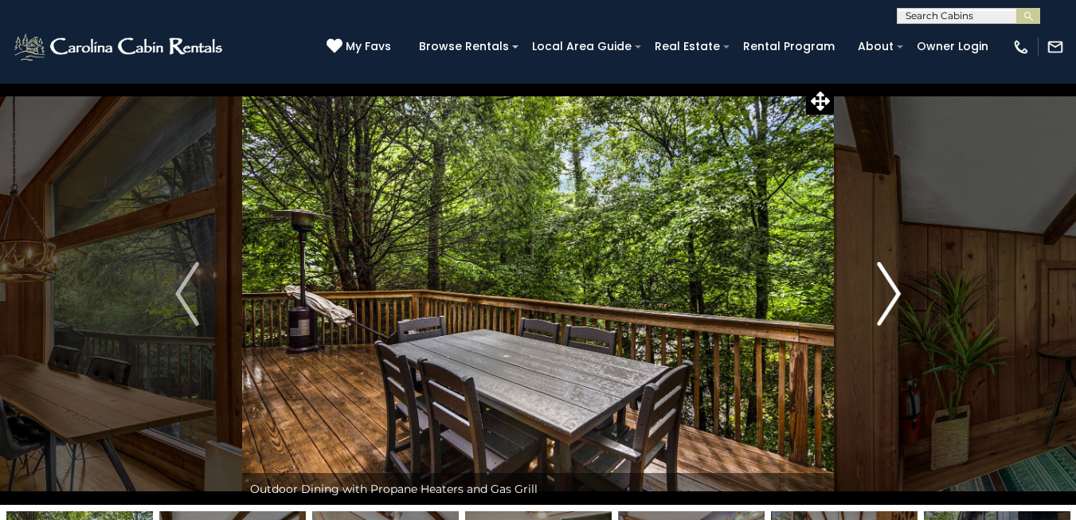
click at [887, 295] on img "Next" at bounding box center [889, 294] width 24 height 64
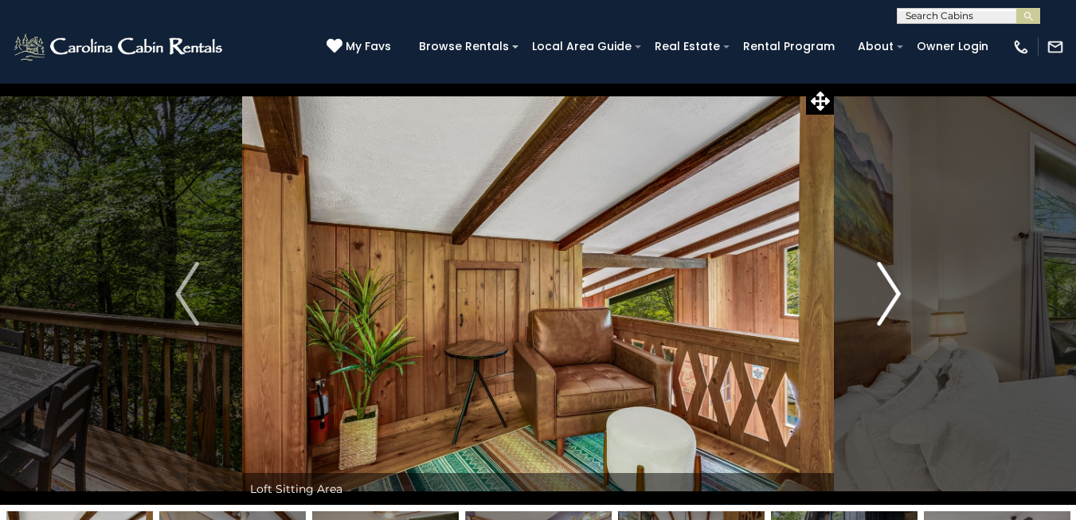
click at [887, 295] on img "Next" at bounding box center [889, 294] width 24 height 64
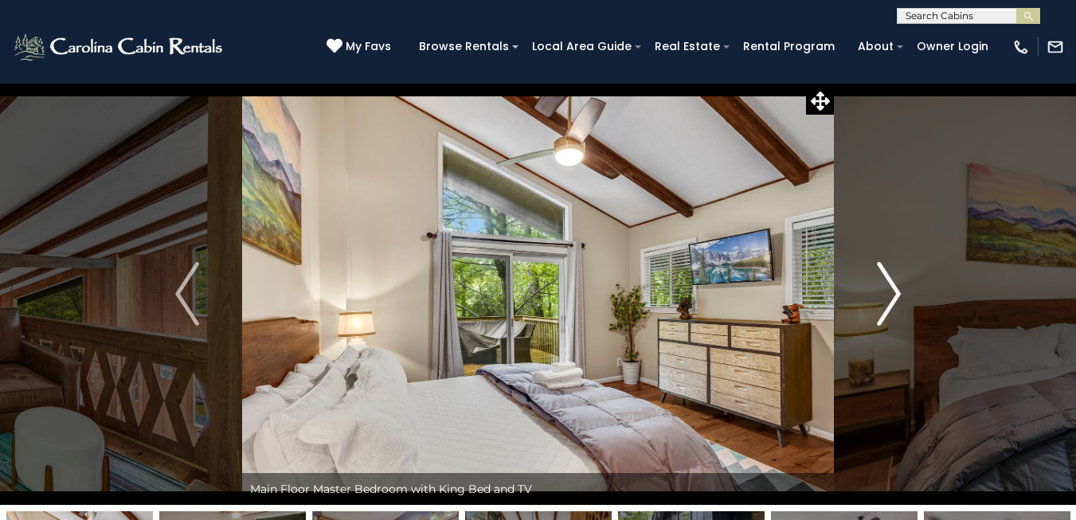
click at [887, 295] on img "Next" at bounding box center [889, 294] width 24 height 64
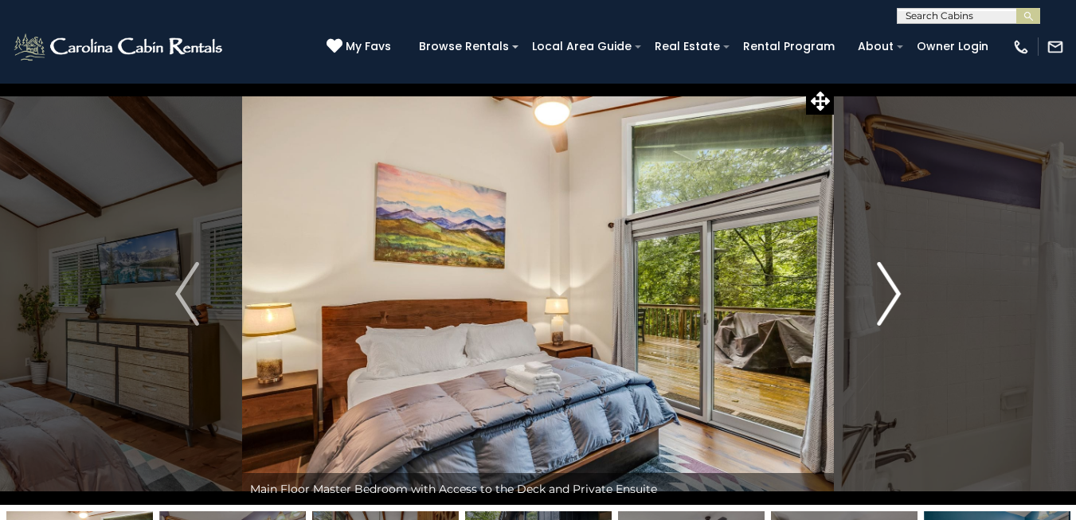
click at [887, 295] on img "Next" at bounding box center [889, 294] width 24 height 64
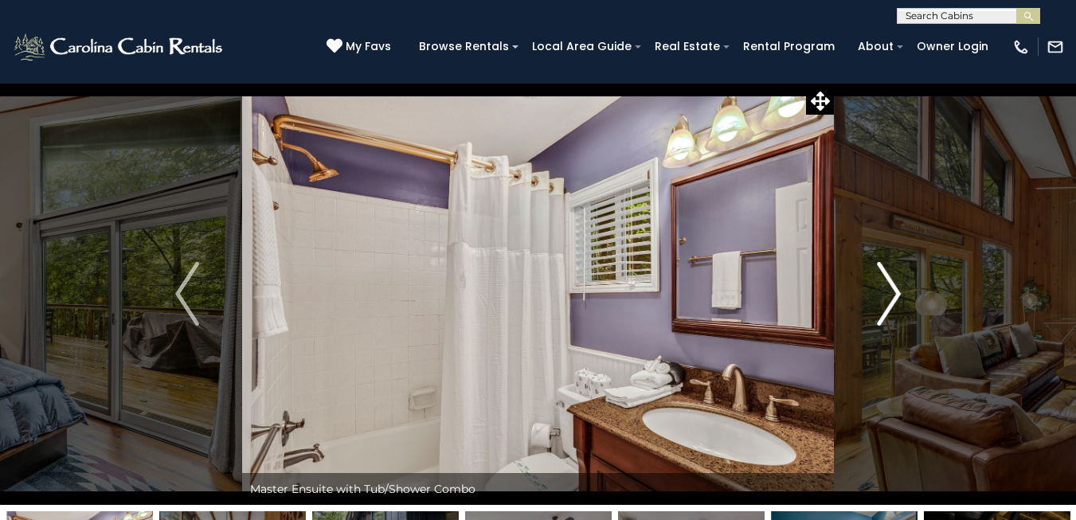
click at [887, 295] on img "Next" at bounding box center [889, 294] width 24 height 64
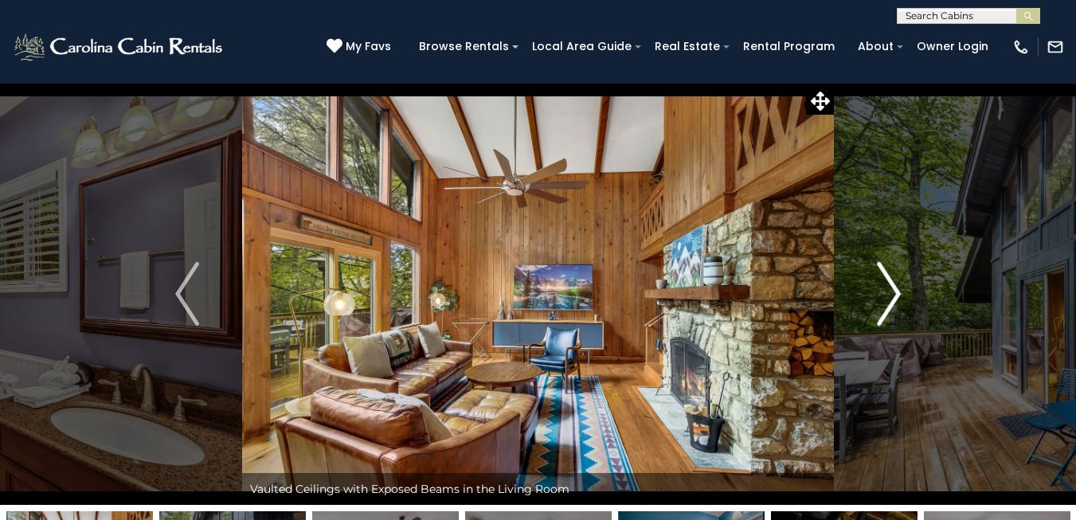
click at [887, 295] on img "Next" at bounding box center [889, 294] width 24 height 64
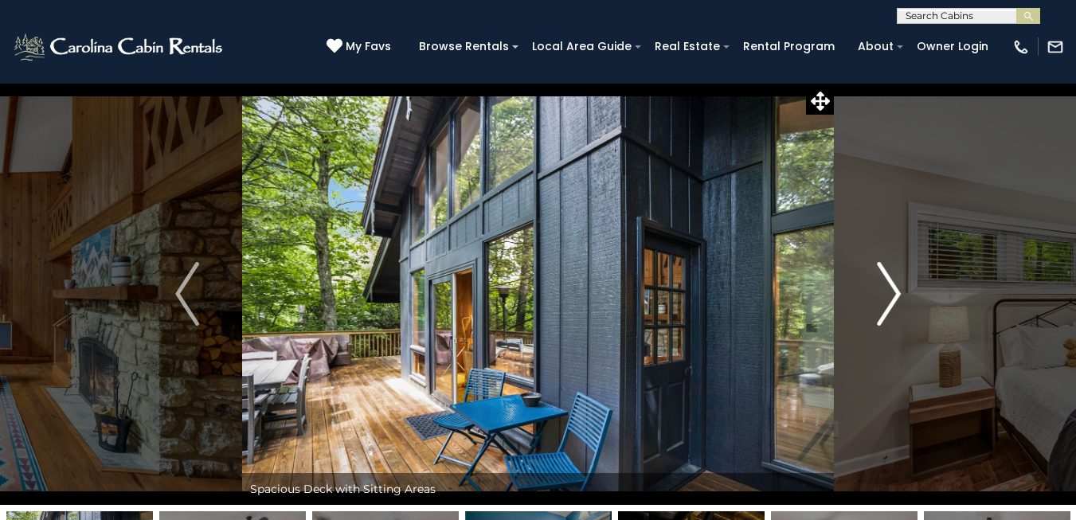
click at [887, 295] on img "Next" at bounding box center [889, 294] width 24 height 64
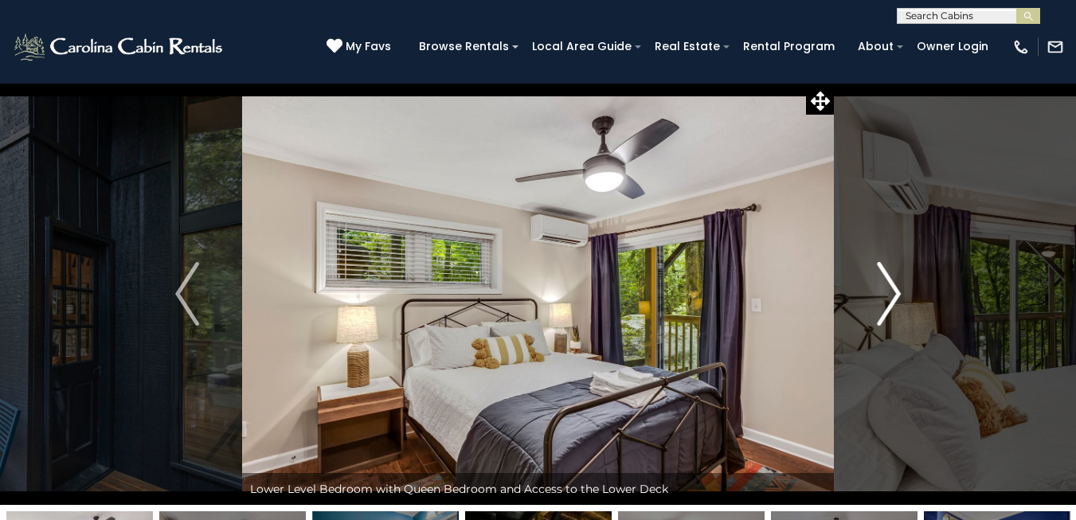
click at [885, 291] on img "Next" at bounding box center [889, 294] width 24 height 64
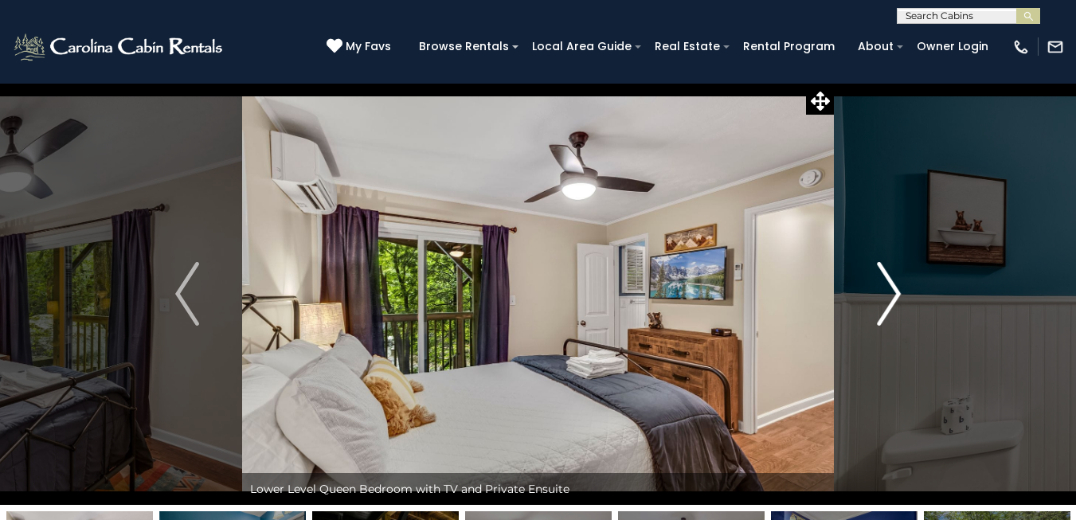
click at [885, 291] on img "Next" at bounding box center [889, 294] width 24 height 64
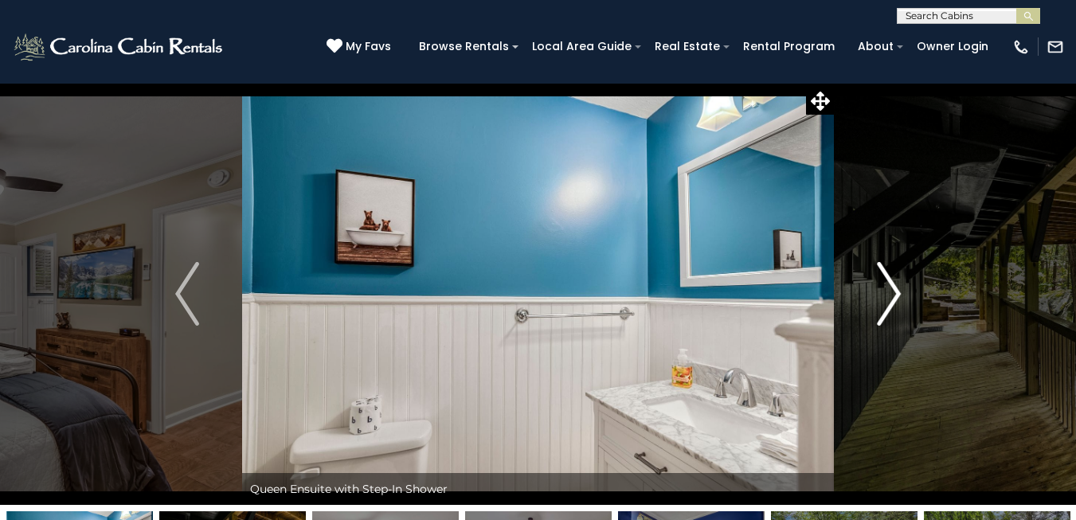
click at [885, 291] on img "Next" at bounding box center [889, 294] width 24 height 64
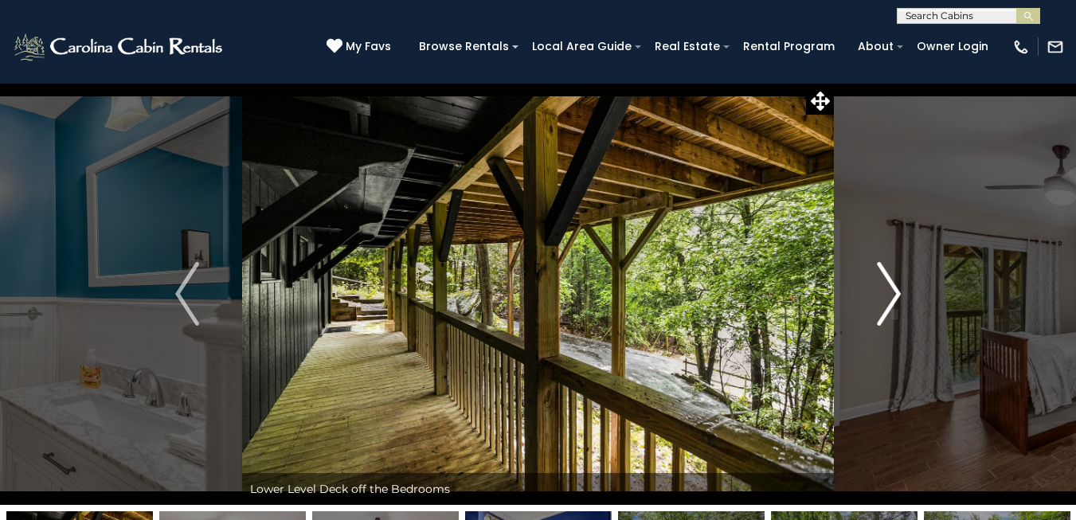
click at [885, 291] on img "Next" at bounding box center [889, 294] width 24 height 64
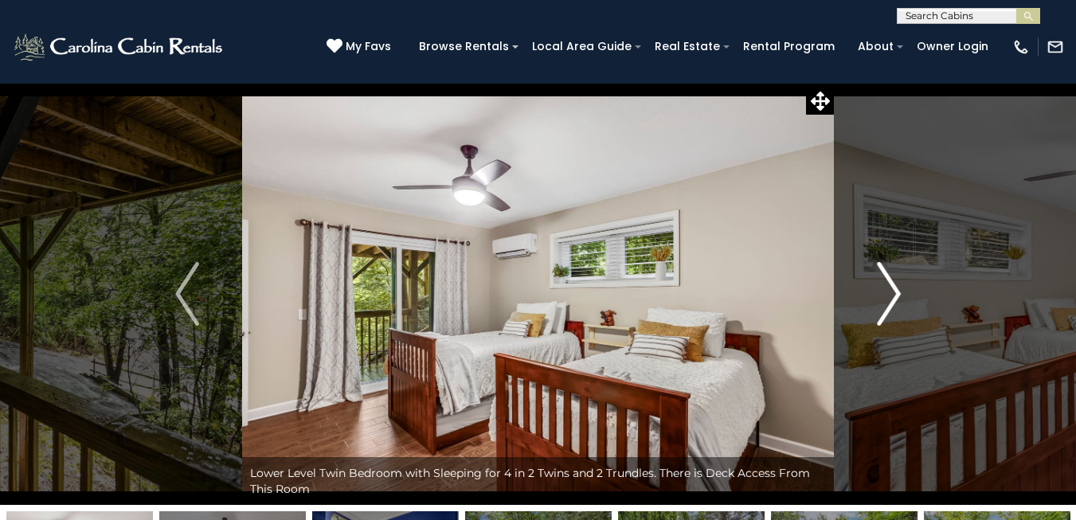
click at [885, 291] on img "Next" at bounding box center [889, 294] width 24 height 64
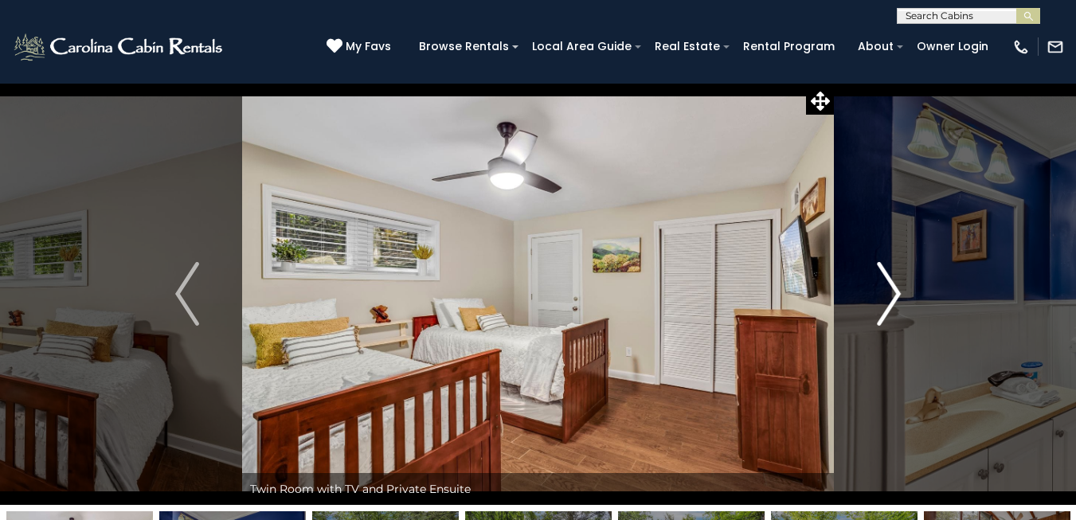
click at [885, 291] on img "Next" at bounding box center [889, 294] width 24 height 64
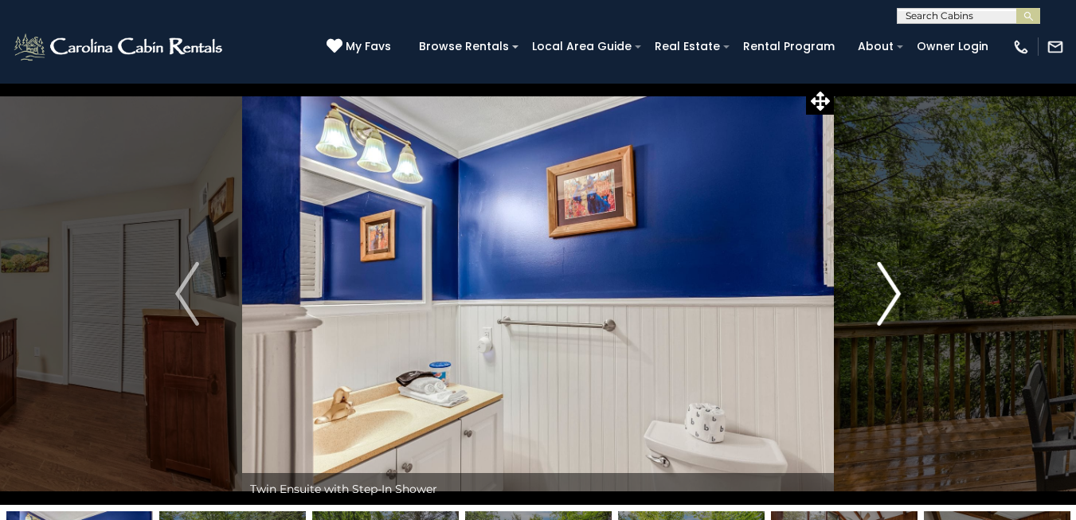
click at [885, 291] on img "Next" at bounding box center [889, 294] width 24 height 64
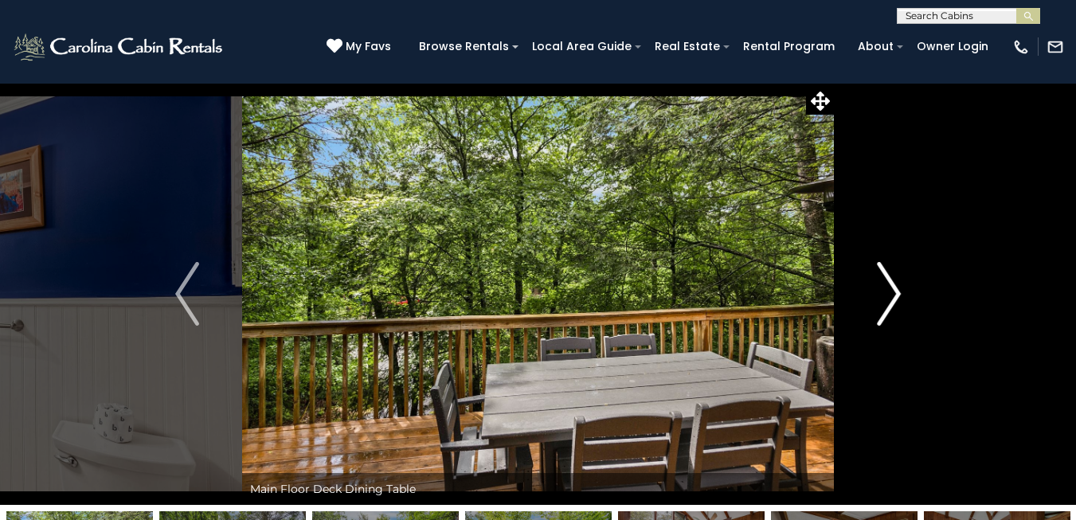
click at [885, 291] on img "Next" at bounding box center [889, 294] width 24 height 64
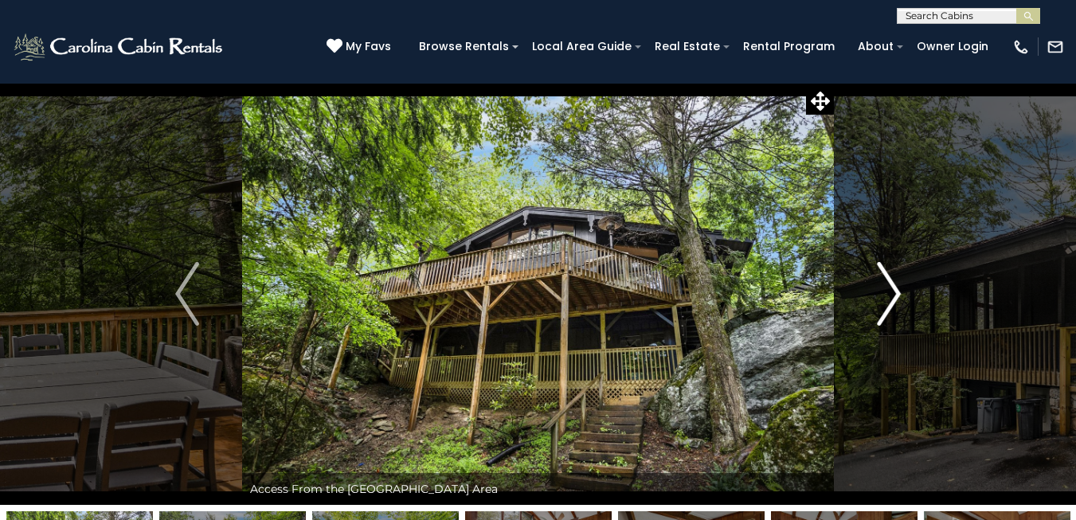
click at [885, 291] on img "Next" at bounding box center [889, 294] width 24 height 64
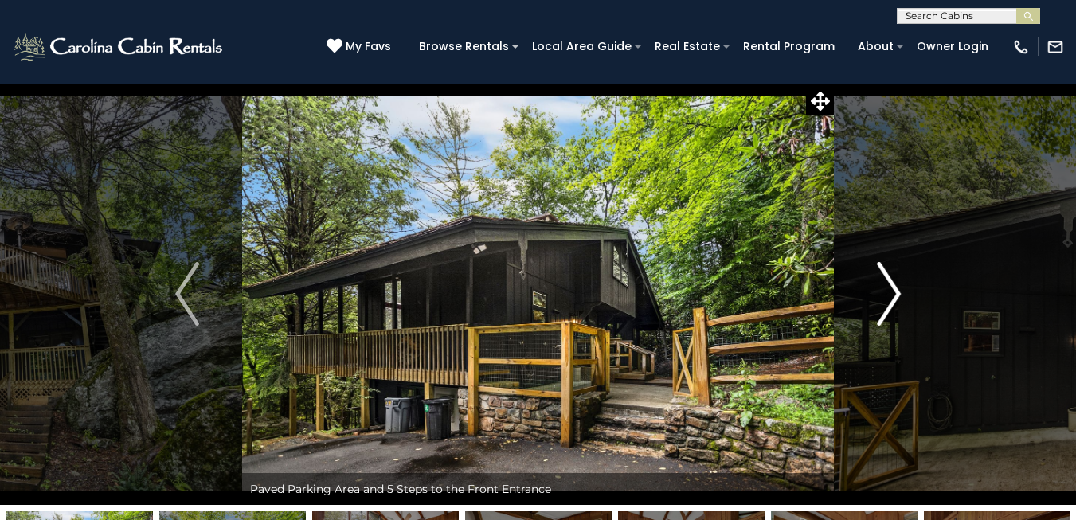
click at [885, 291] on img "Next" at bounding box center [889, 294] width 24 height 64
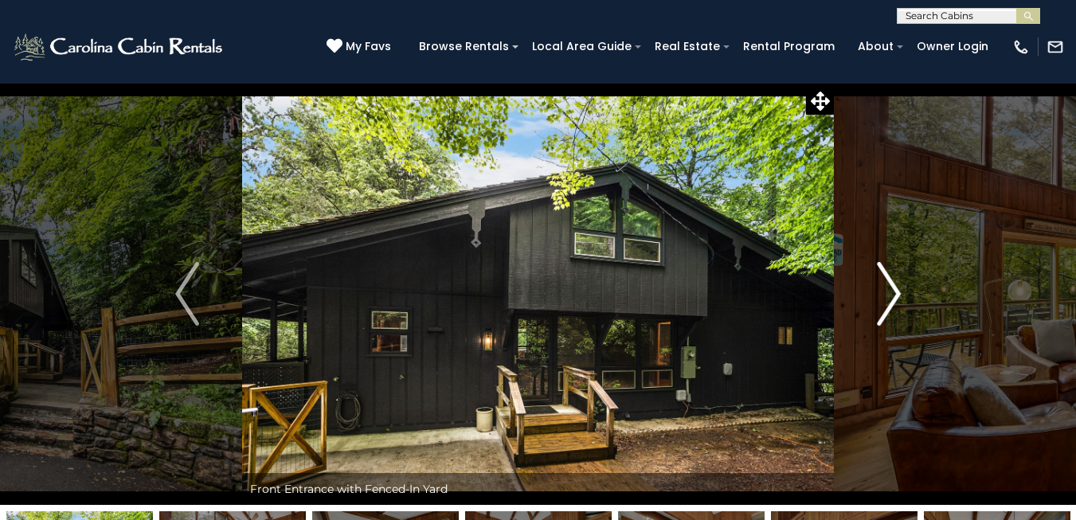
click at [885, 291] on img "Next" at bounding box center [889, 294] width 24 height 64
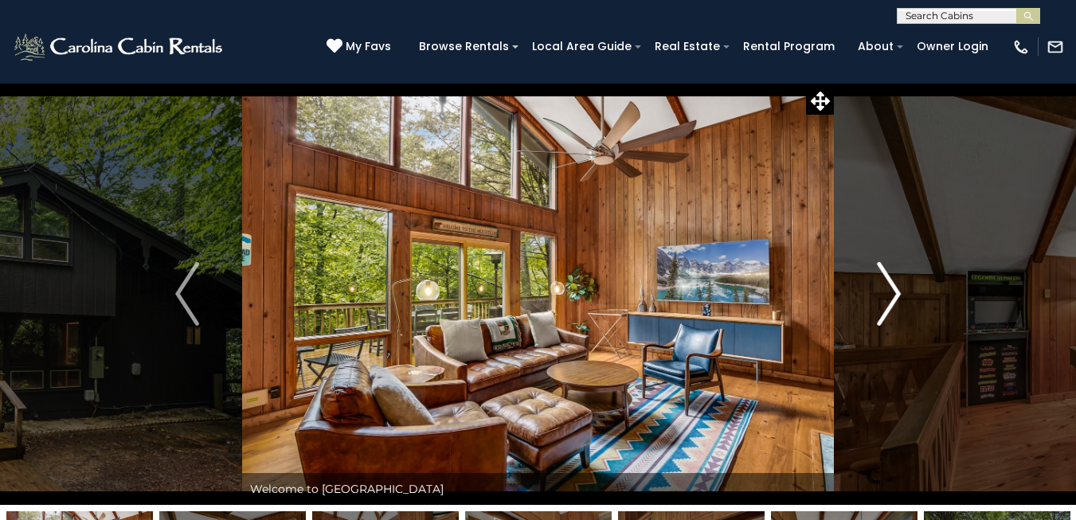
click at [885, 291] on img "Next" at bounding box center [889, 294] width 24 height 64
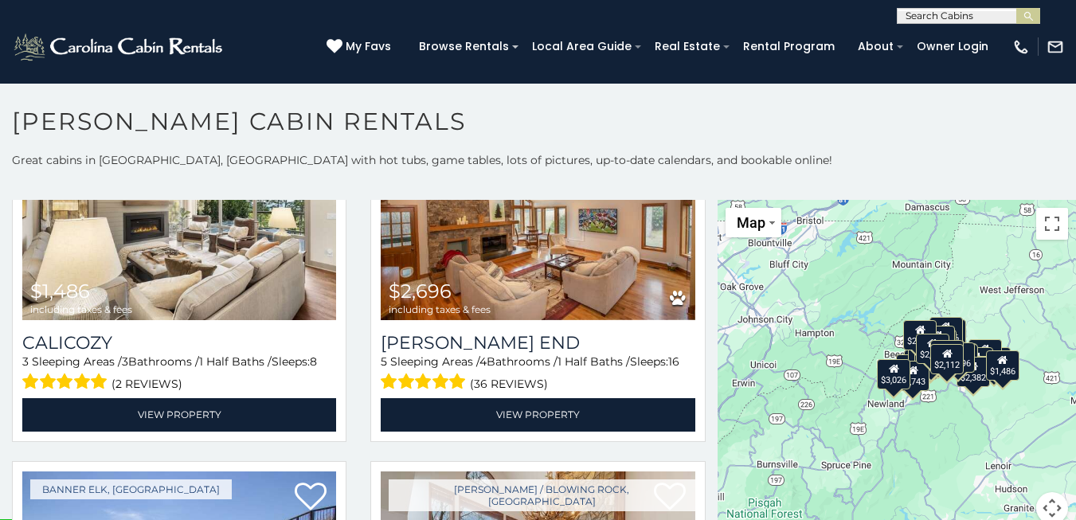
scroll to position [4894, 0]
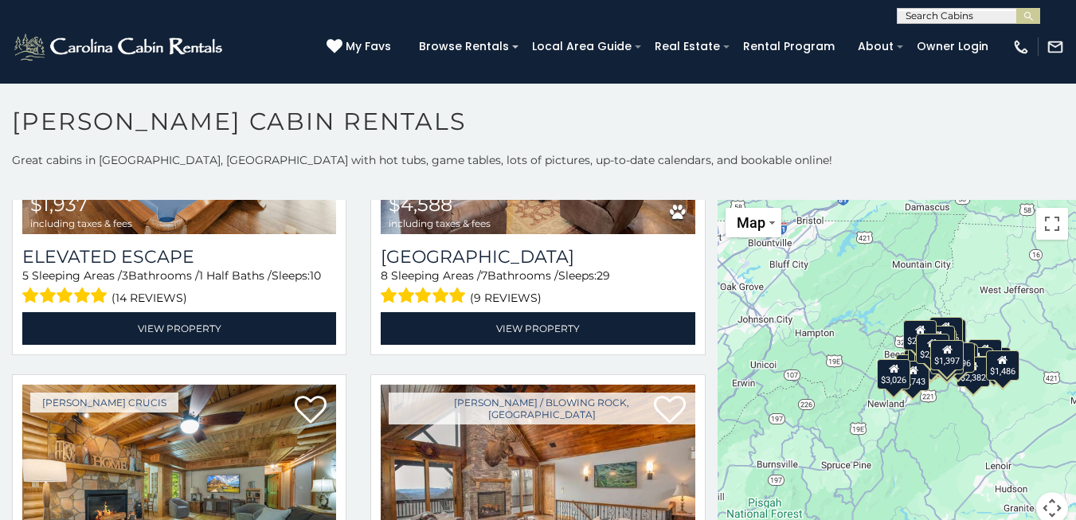
scroll to position [4219, 0]
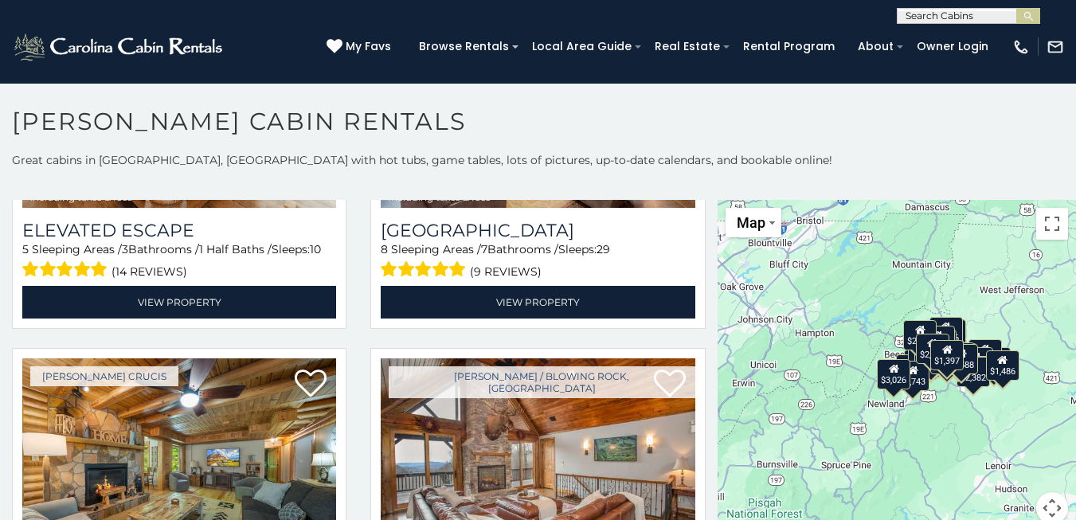
scroll to position [9, 0]
